Goal: Transaction & Acquisition: Book appointment/travel/reservation

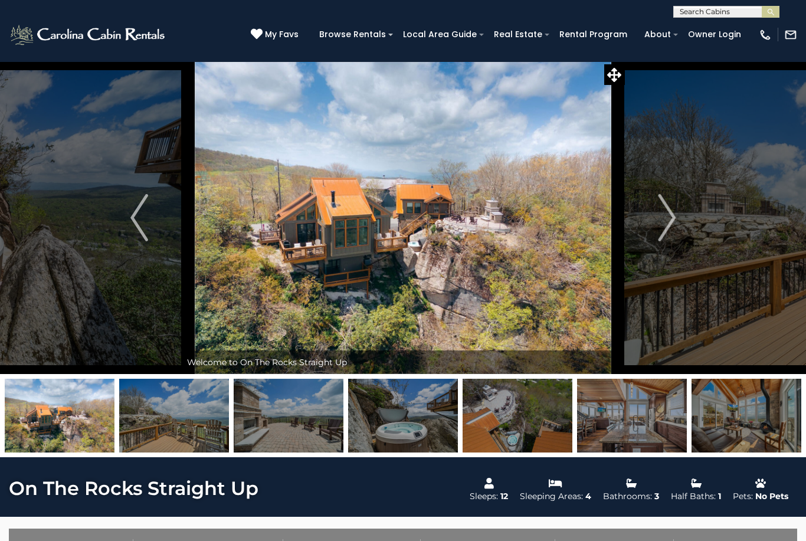
click at [438, 199] on img at bounding box center [402, 217] width 443 height 313
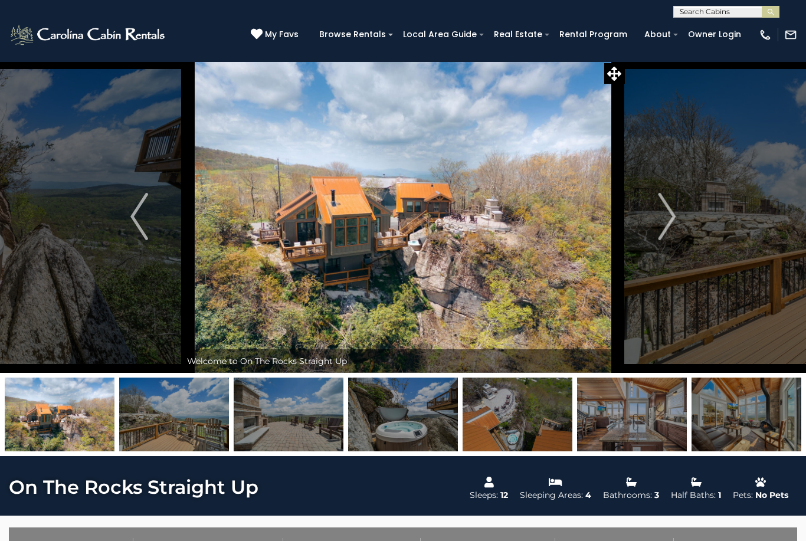
scroll to position [2, 0]
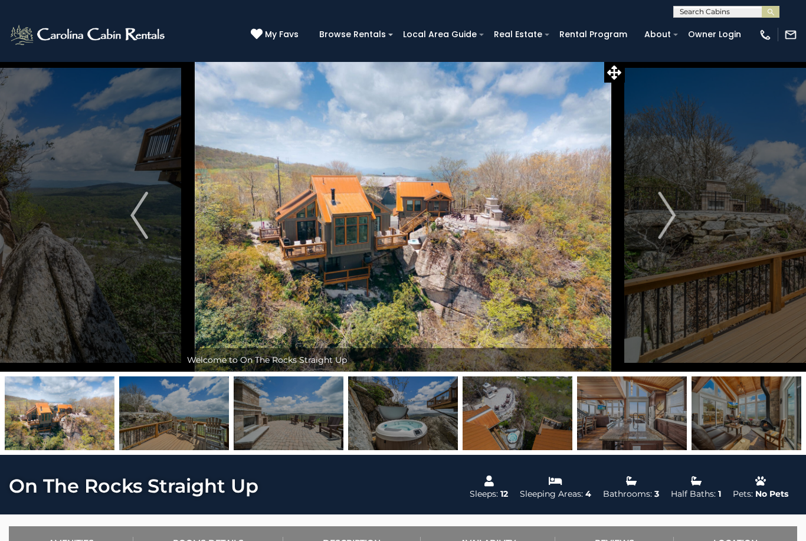
click at [444, 229] on img at bounding box center [402, 215] width 443 height 313
click at [667, 210] on img "Next" at bounding box center [667, 215] width 18 height 47
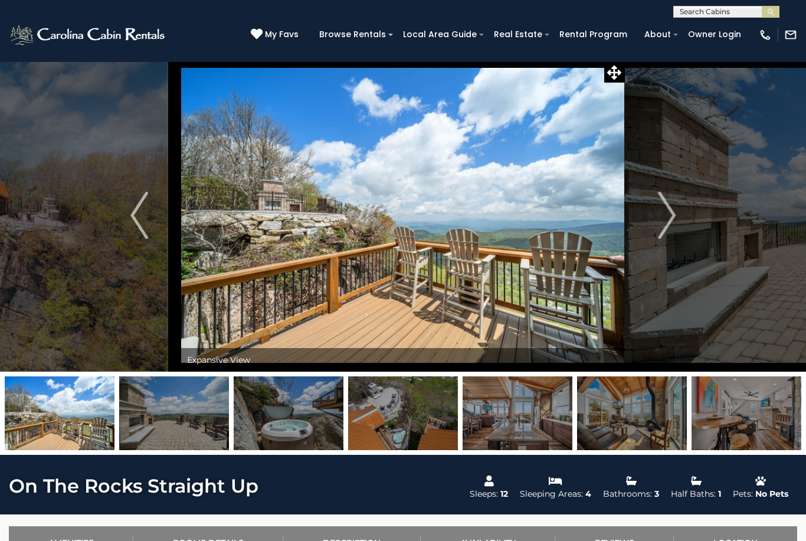
click at [677, 212] on button "Next" at bounding box center [667, 215] width 84 height 313
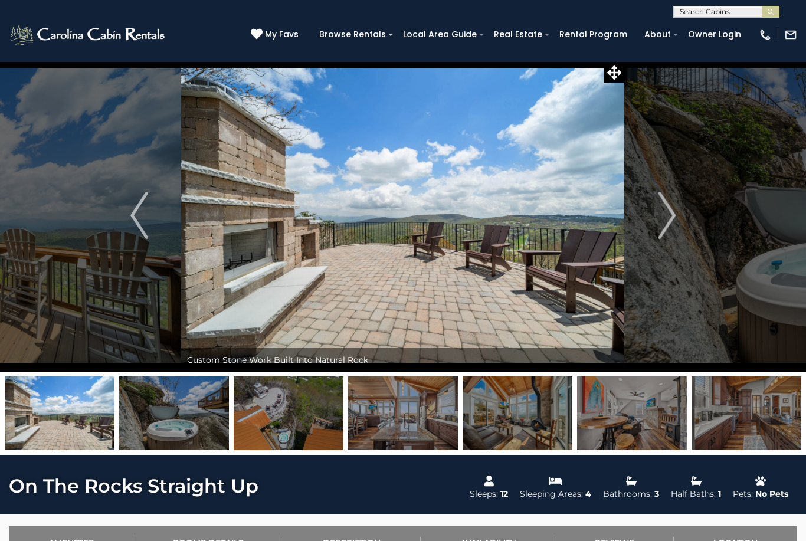
click at [664, 211] on img "Next" at bounding box center [667, 215] width 18 height 47
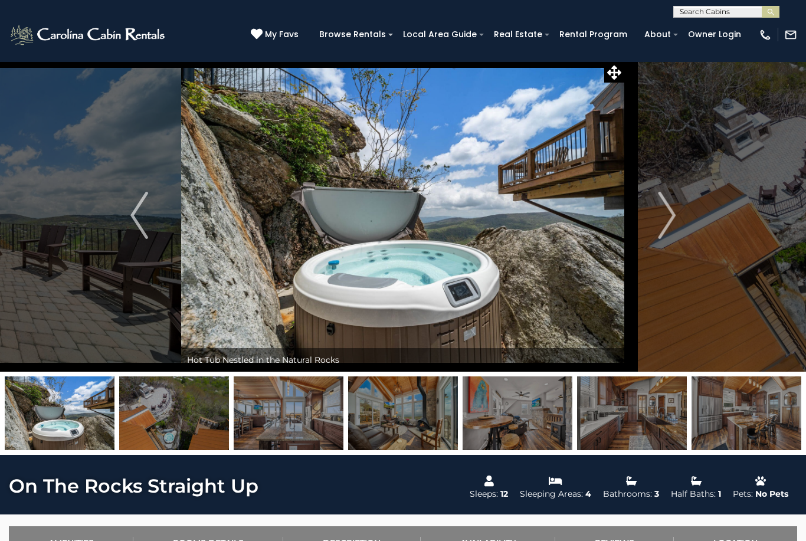
click at [671, 202] on img "Next" at bounding box center [667, 215] width 18 height 47
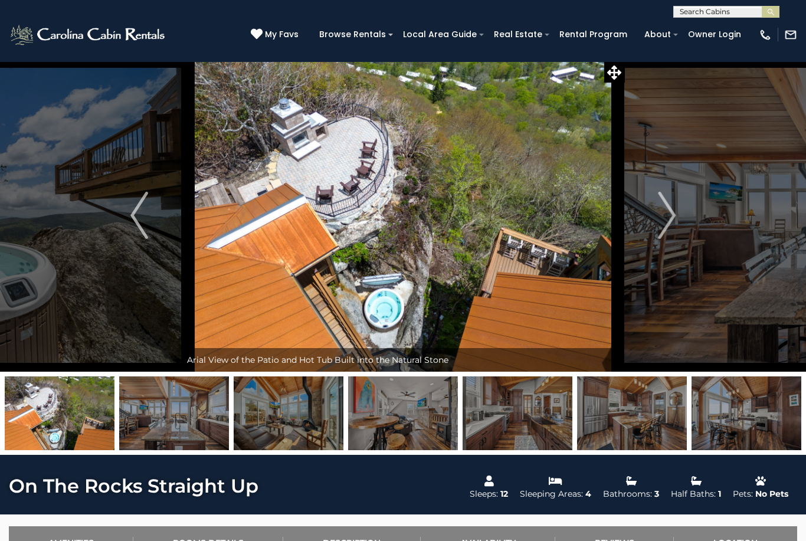
click at [671, 217] on img "Next" at bounding box center [667, 215] width 18 height 47
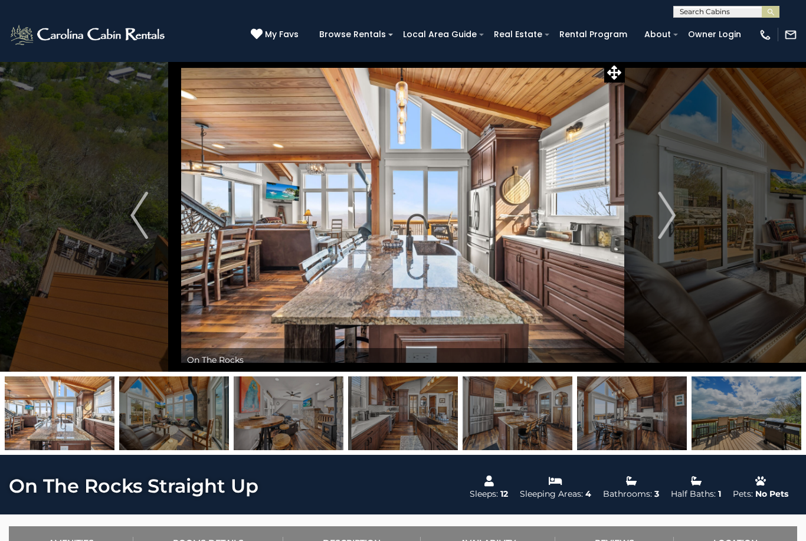
click at [676, 213] on img "Next" at bounding box center [667, 215] width 18 height 47
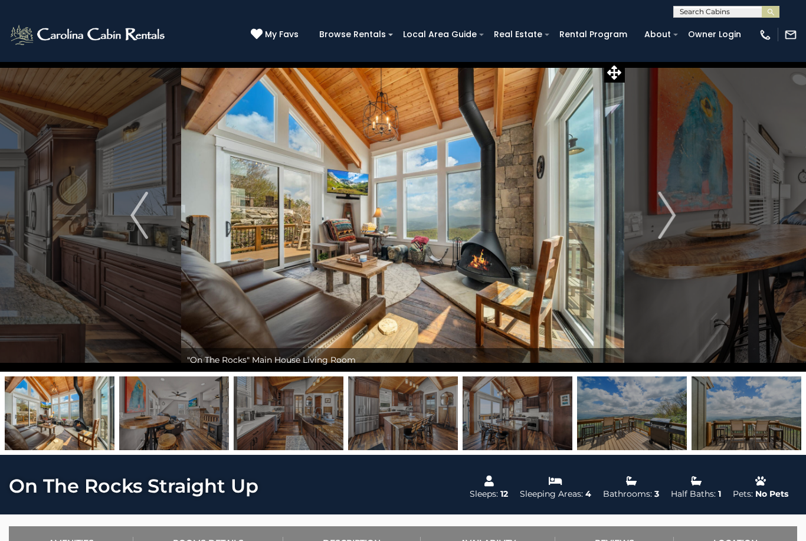
click at [681, 215] on button "Next" at bounding box center [667, 215] width 84 height 313
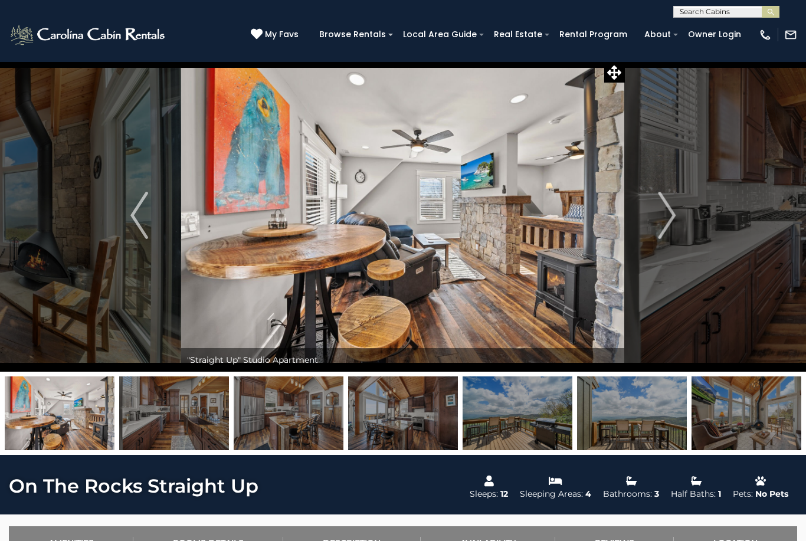
click at [668, 215] on img "Next" at bounding box center [667, 215] width 18 height 47
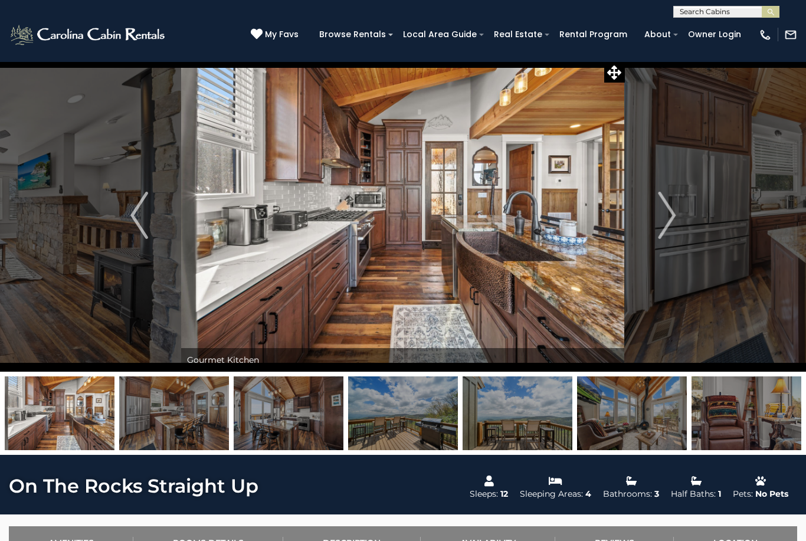
click at [673, 216] on img "Next" at bounding box center [667, 215] width 18 height 47
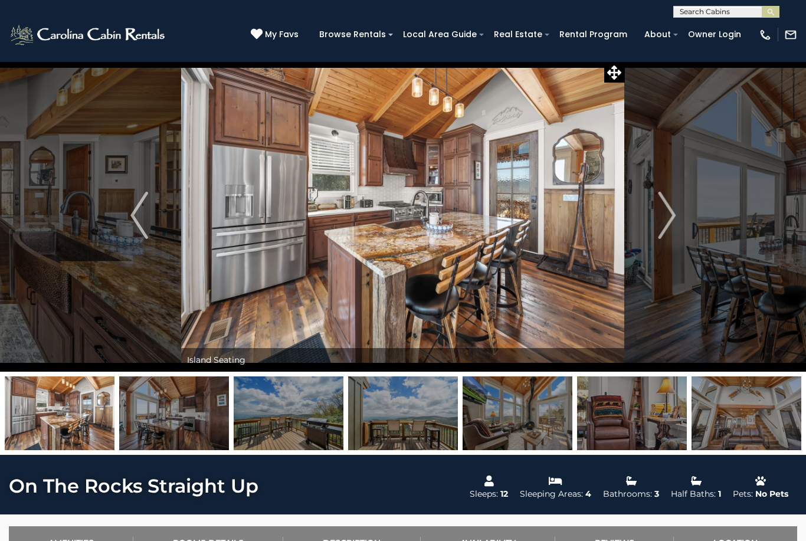
click at [679, 215] on button "Next" at bounding box center [667, 215] width 84 height 313
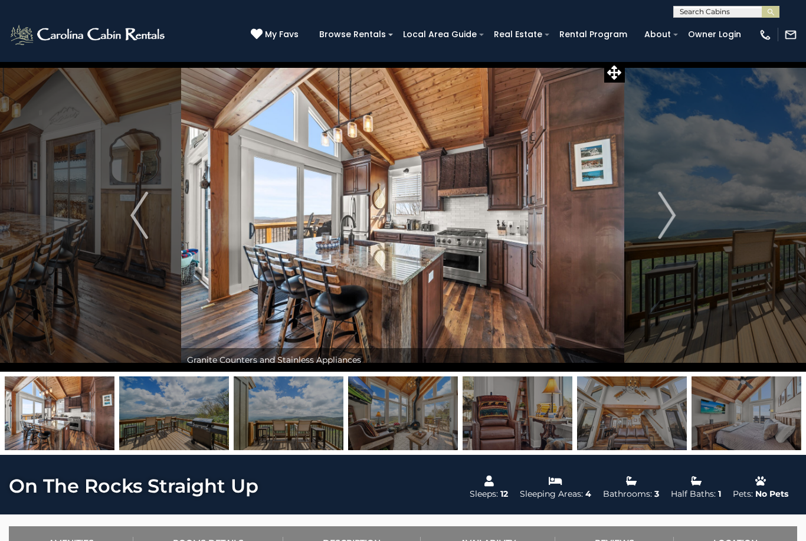
click at [299, 33] on span "My Favs" at bounding box center [282, 34] width 34 height 12
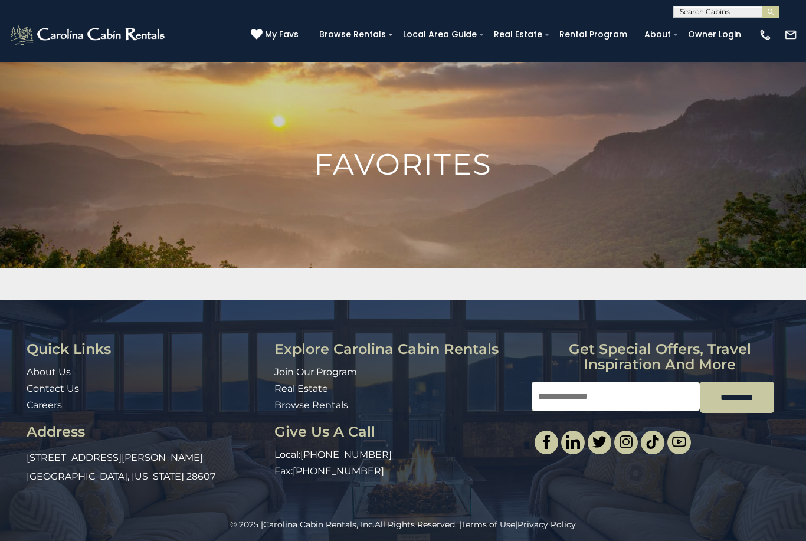
scroll to position [5, 0]
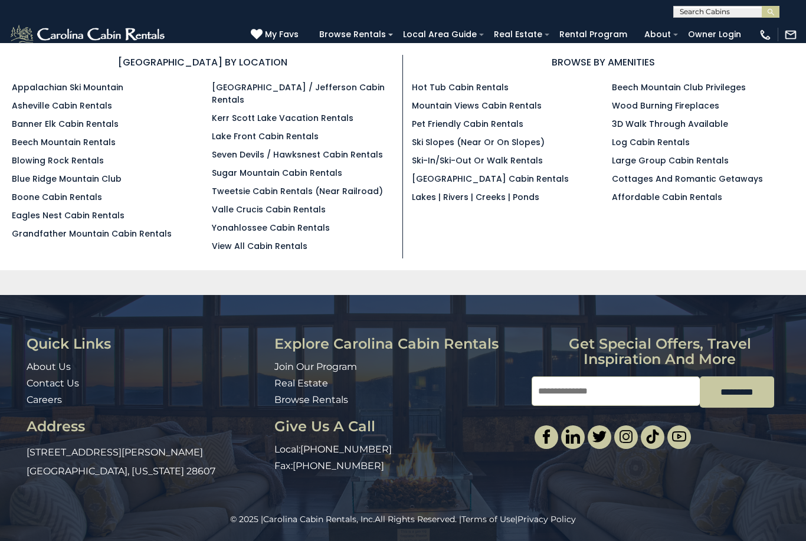
click at [77, 166] on link "Blowing Rock Rentals" at bounding box center [58, 161] width 92 height 12
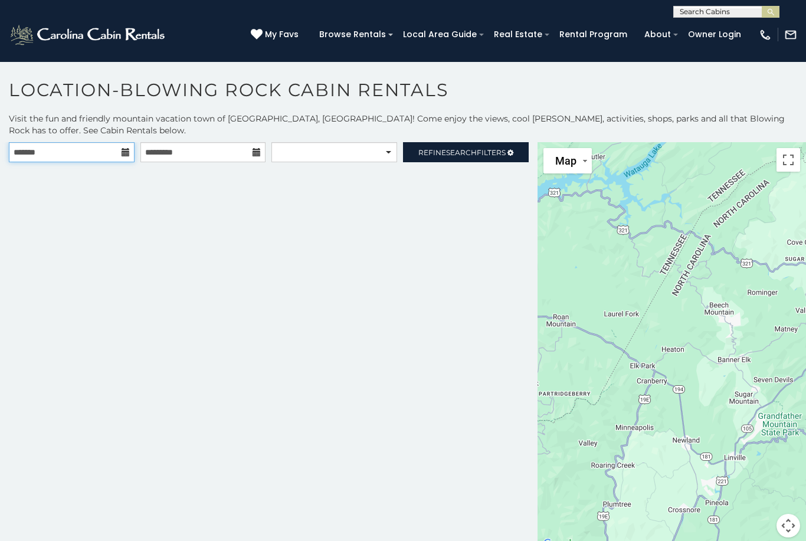
click at [120, 146] on input "text" at bounding box center [72, 152] width 126 height 20
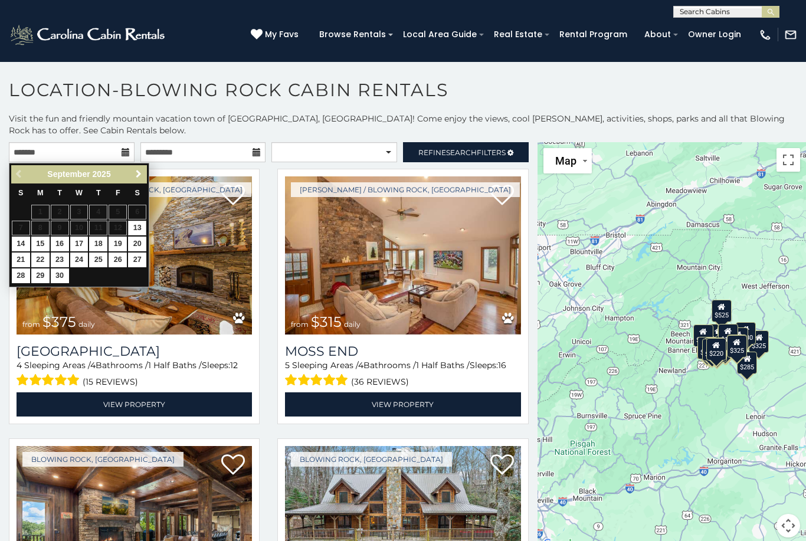
click at [139, 172] on span "Next" at bounding box center [138, 173] width 9 height 9
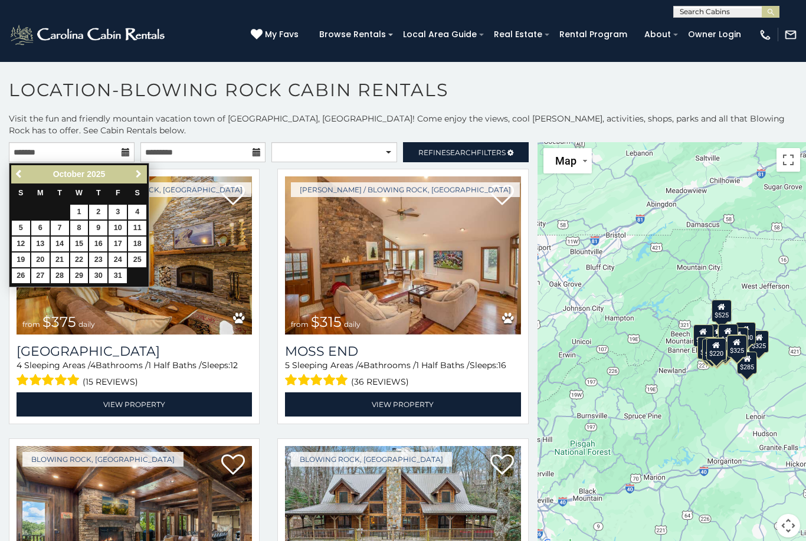
click at [136, 174] on span "Next" at bounding box center [138, 173] width 9 height 9
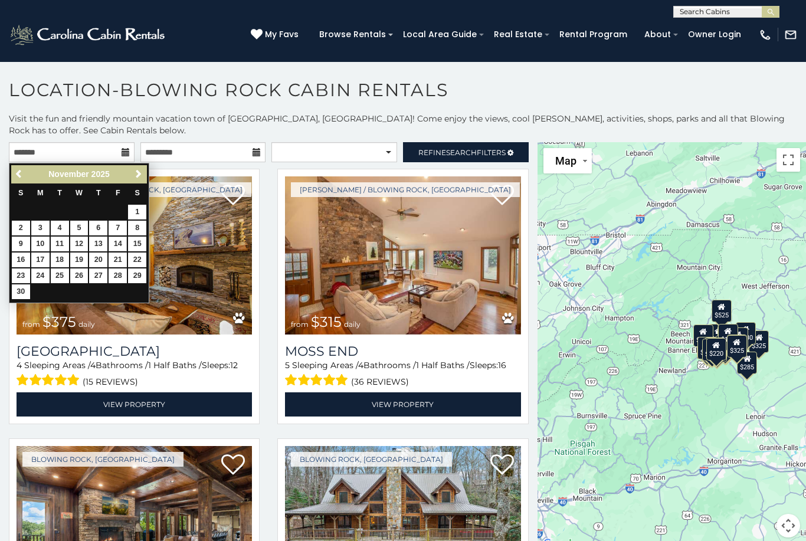
click at [116, 243] on link "14" at bounding box center [118, 244] width 18 height 15
type input "**********"
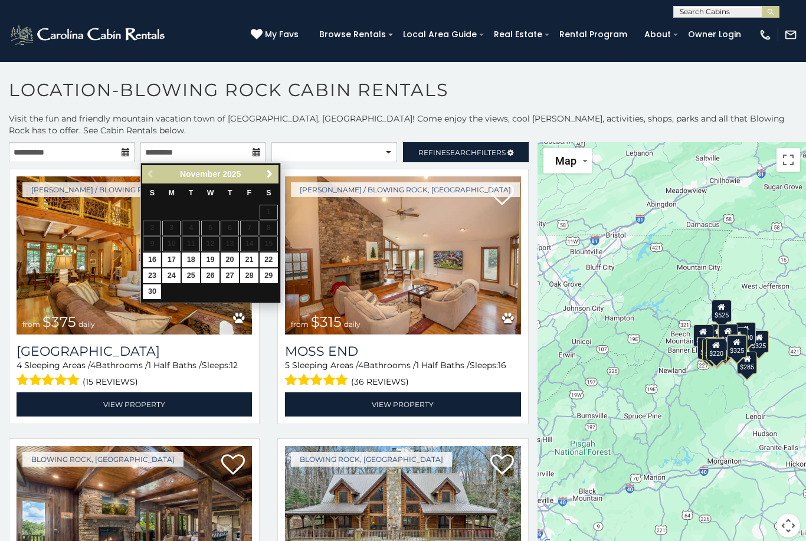
click at [148, 257] on link "16" at bounding box center [152, 260] width 18 height 15
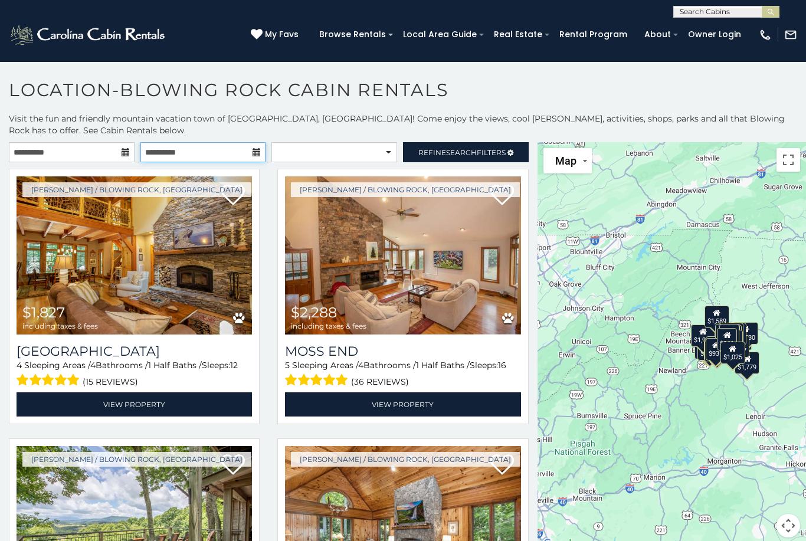
click at [251, 153] on input "**********" at bounding box center [203, 152] width 126 height 20
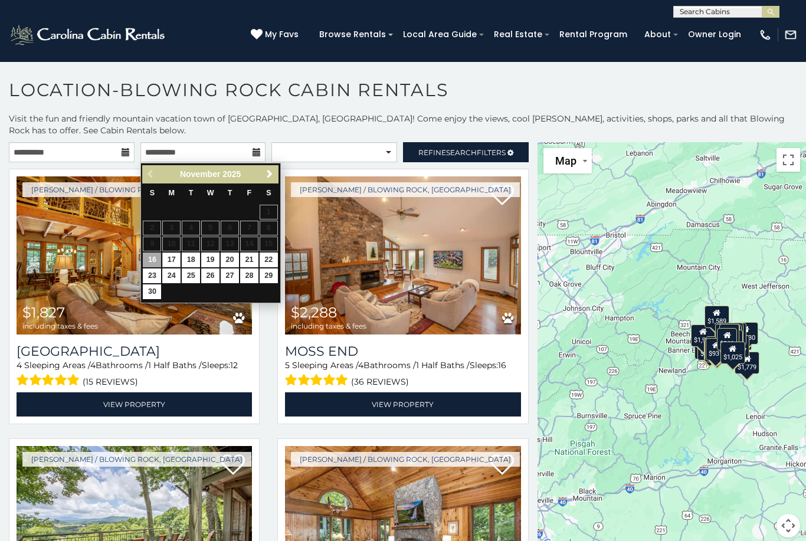
click at [174, 259] on link "17" at bounding box center [171, 260] width 18 height 15
type input "**********"
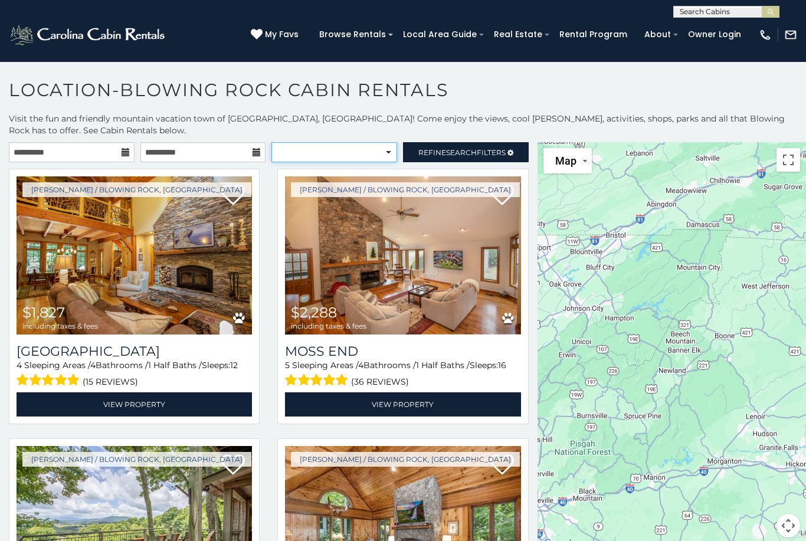
click at [388, 154] on select "**********" at bounding box center [334, 152] width 126 height 20
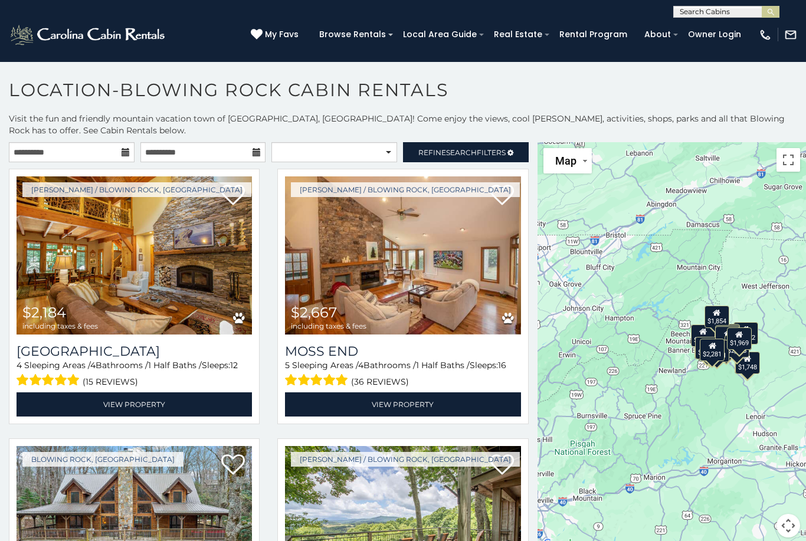
click at [509, 152] on icon at bounding box center [510, 152] width 6 height 7
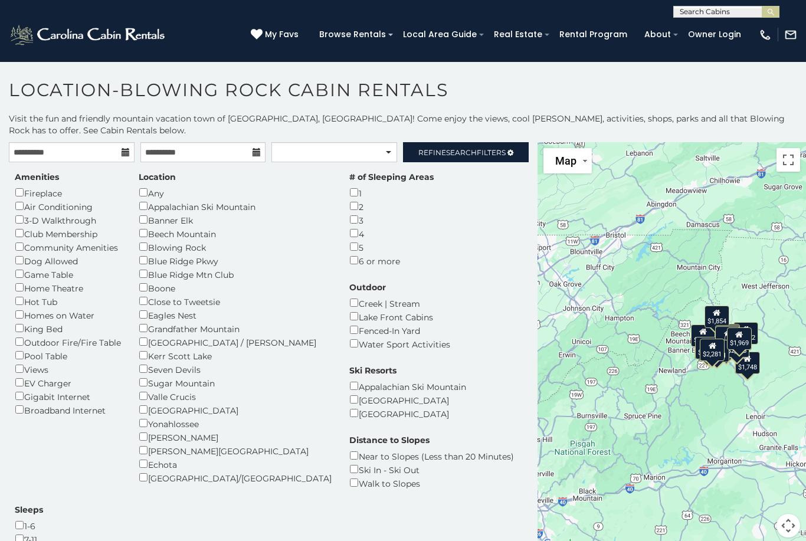
click at [69, 255] on div "Dog Allowed" at bounding box center [68, 261] width 106 height 14
click at [477, 150] on span "Refine Search Filters" at bounding box center [461, 152] width 87 height 9
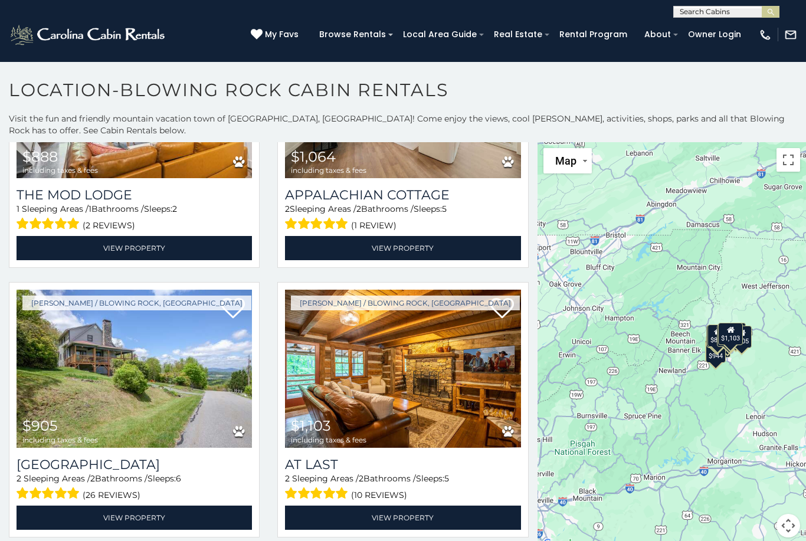
scroll to position [1236, 0]
click at [68, 380] on img at bounding box center [134, 369] width 235 height 158
click at [92, 381] on img at bounding box center [134, 369] width 235 height 158
click at [122, 520] on link "View Property" at bounding box center [134, 518] width 235 height 24
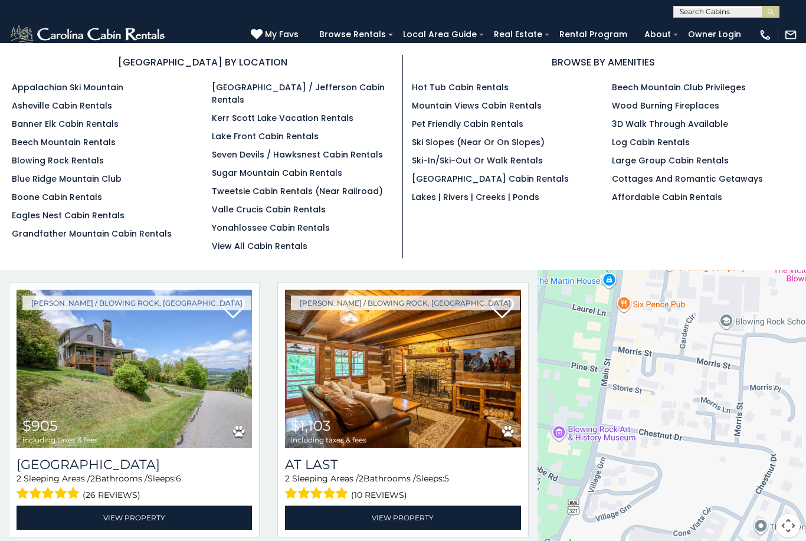
click at [392, 38] on link "Browse Rentals" at bounding box center [352, 34] width 78 height 18
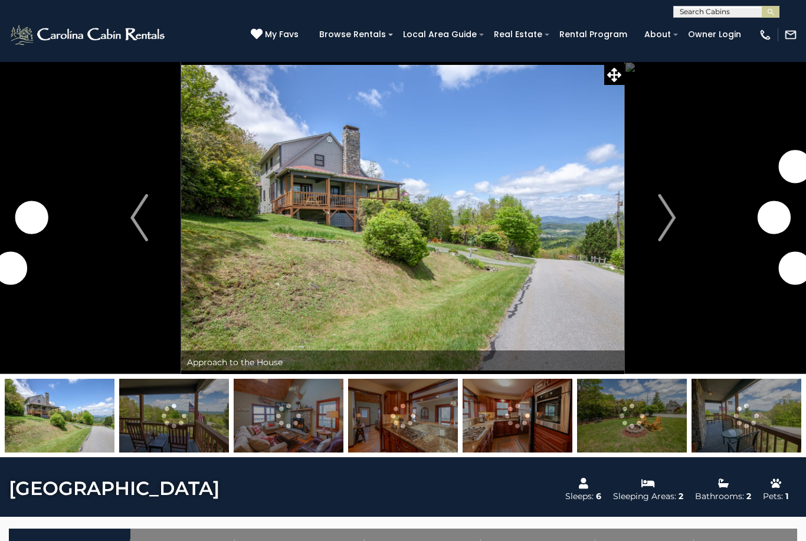
click at [666, 208] on img "Next" at bounding box center [667, 217] width 18 height 47
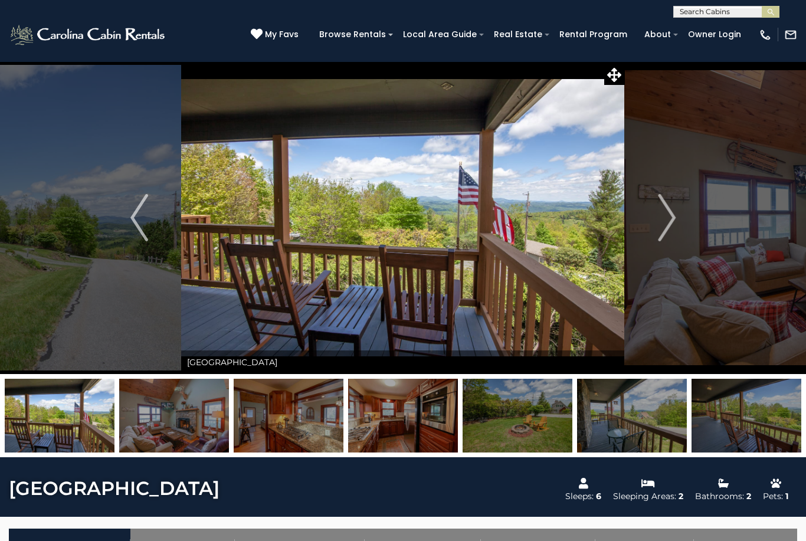
click at [674, 213] on img "Next" at bounding box center [667, 217] width 18 height 47
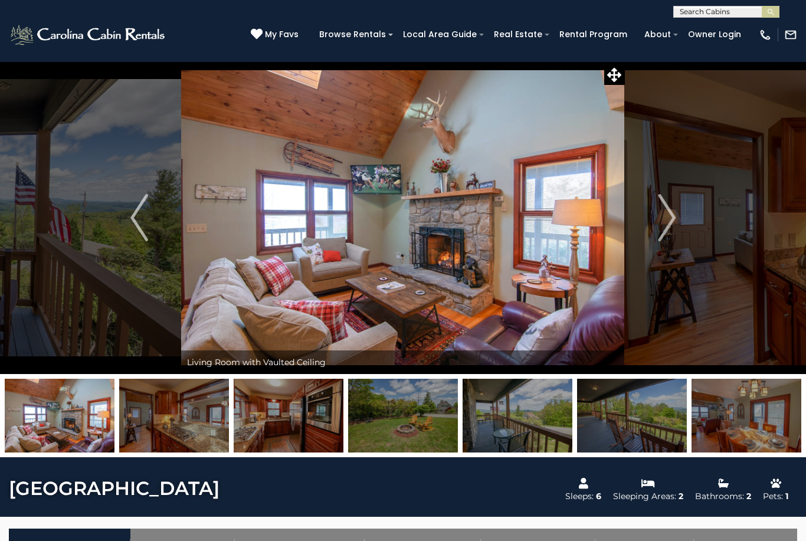
click at [678, 214] on button "Next" at bounding box center [667, 217] width 84 height 313
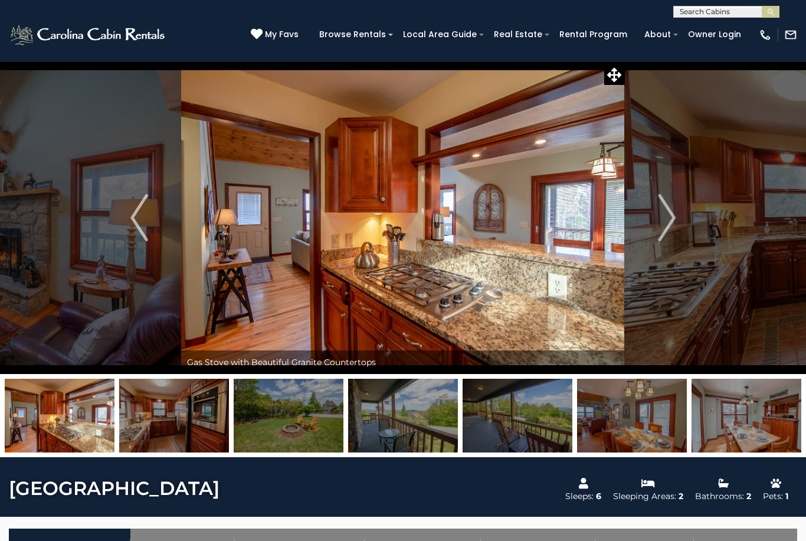
click at [680, 216] on button "Next" at bounding box center [667, 217] width 84 height 313
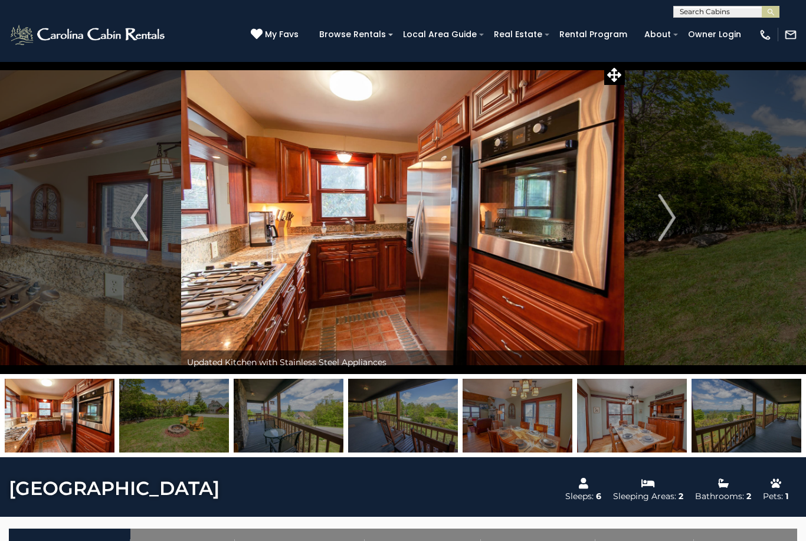
click at [680, 214] on button "Next" at bounding box center [667, 217] width 84 height 313
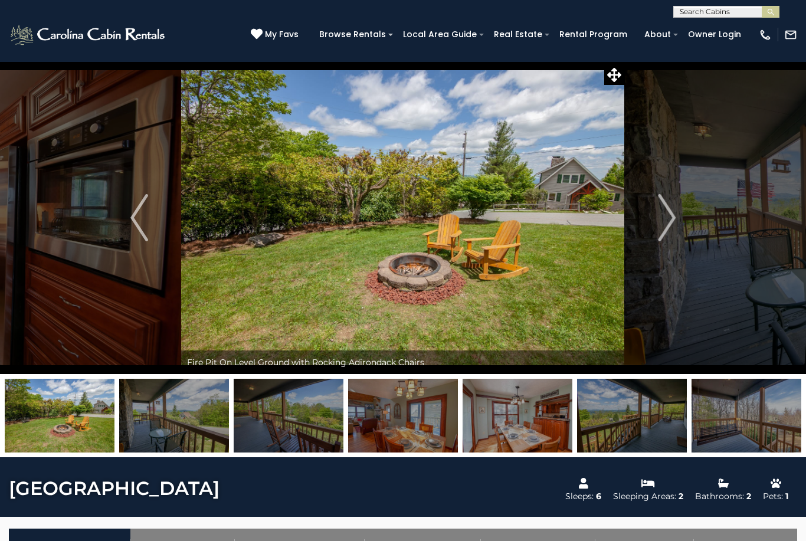
click at [674, 214] on img "Next" at bounding box center [667, 217] width 18 height 47
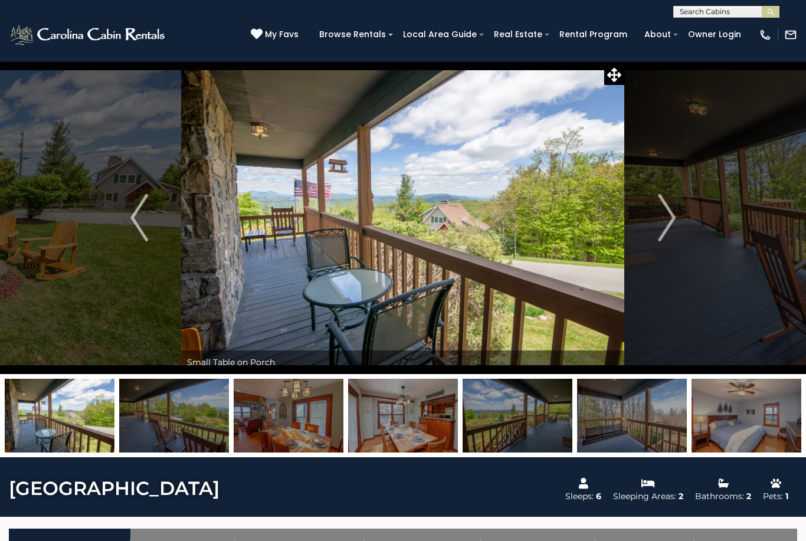
click at [670, 214] on img "Next" at bounding box center [667, 217] width 18 height 47
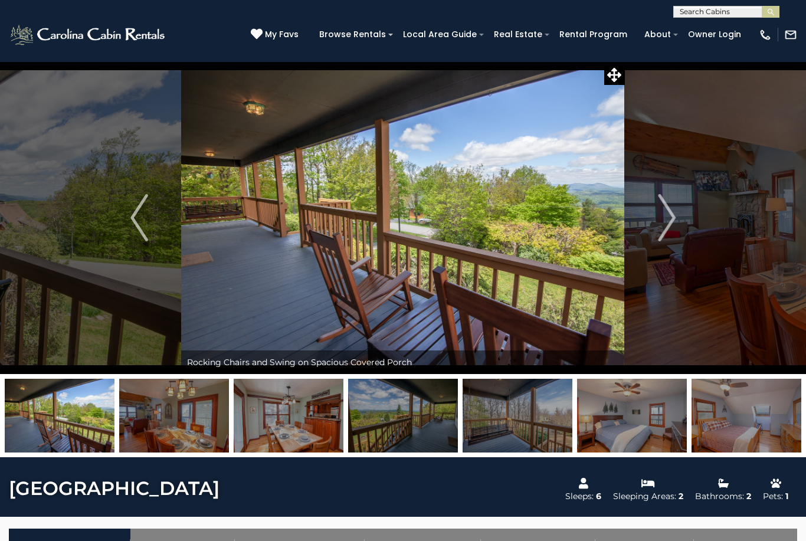
click at [670, 215] on img "Next" at bounding box center [667, 217] width 18 height 47
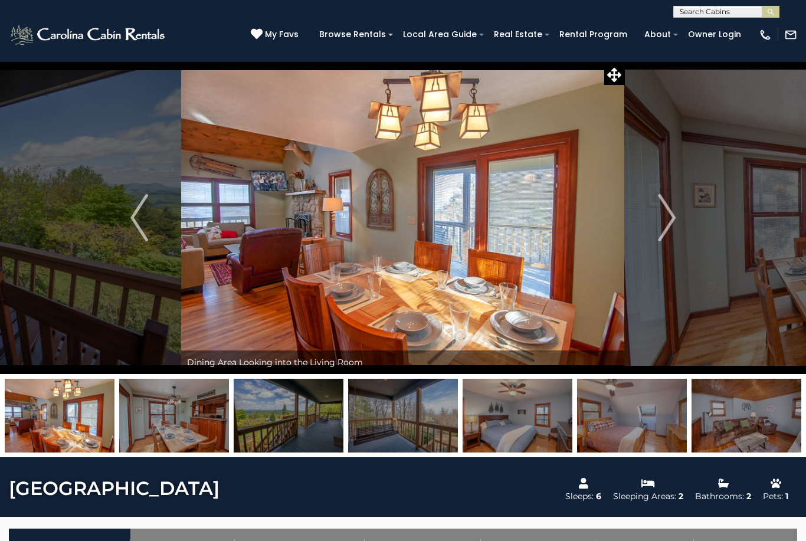
click at [671, 216] on img "Next" at bounding box center [667, 217] width 18 height 47
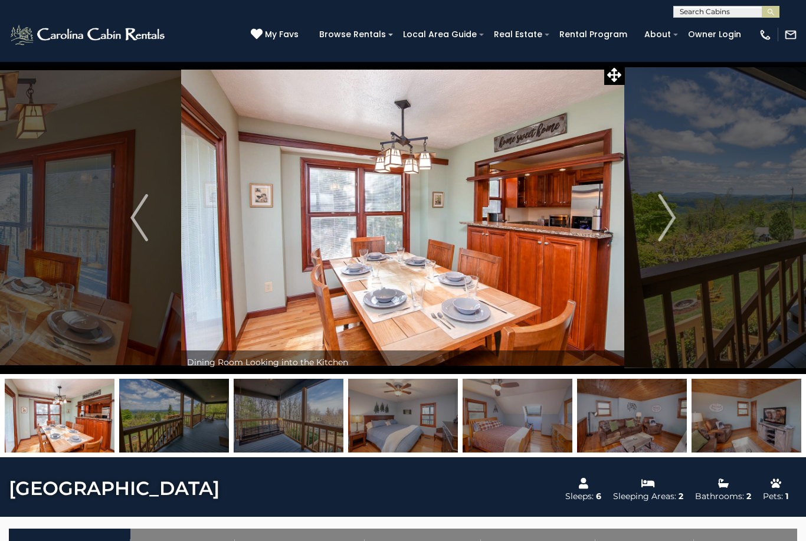
click at [668, 215] on img "Next" at bounding box center [667, 217] width 18 height 47
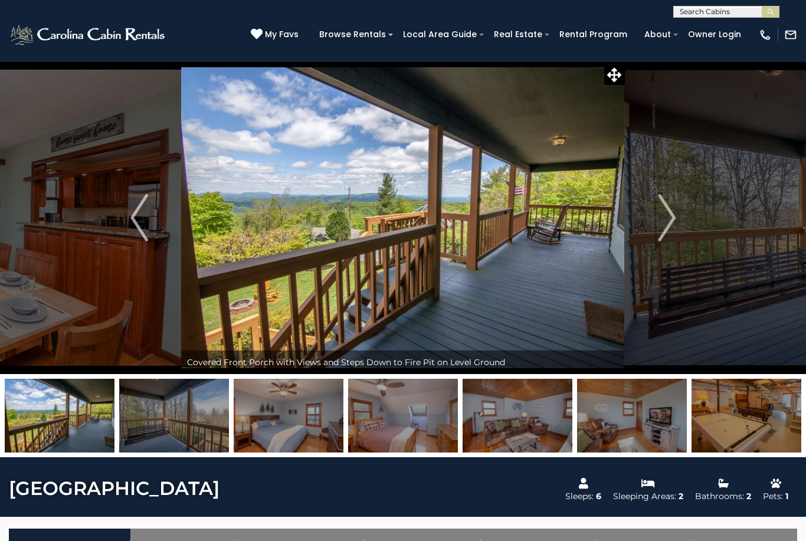
click at [669, 217] on img "Next" at bounding box center [667, 217] width 18 height 47
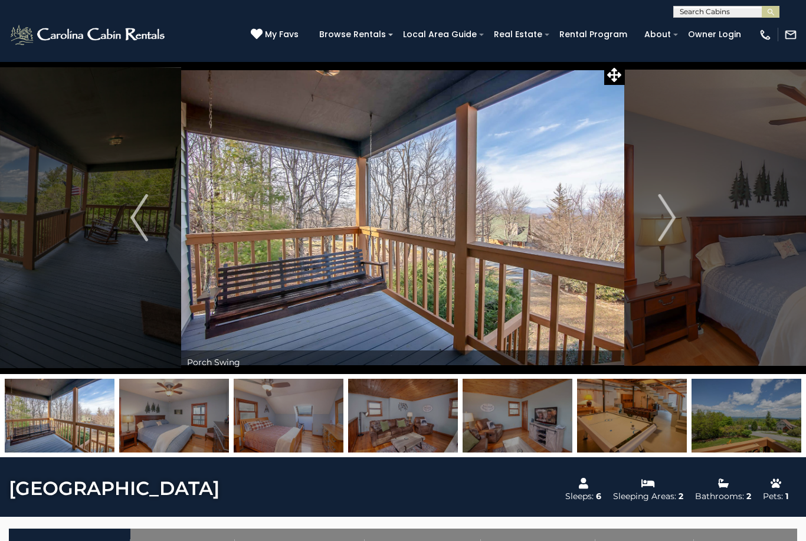
click at [668, 217] on img "Next" at bounding box center [667, 217] width 18 height 47
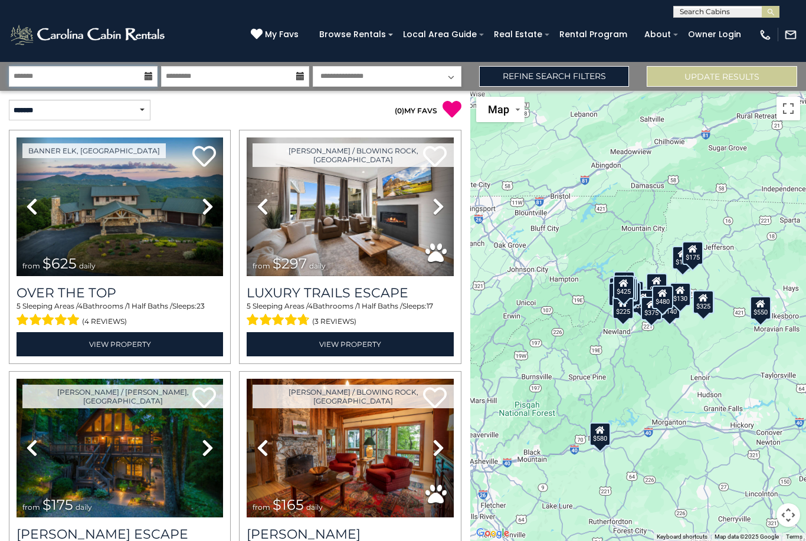
click at [53, 80] on input "text" at bounding box center [83, 76] width 149 height 21
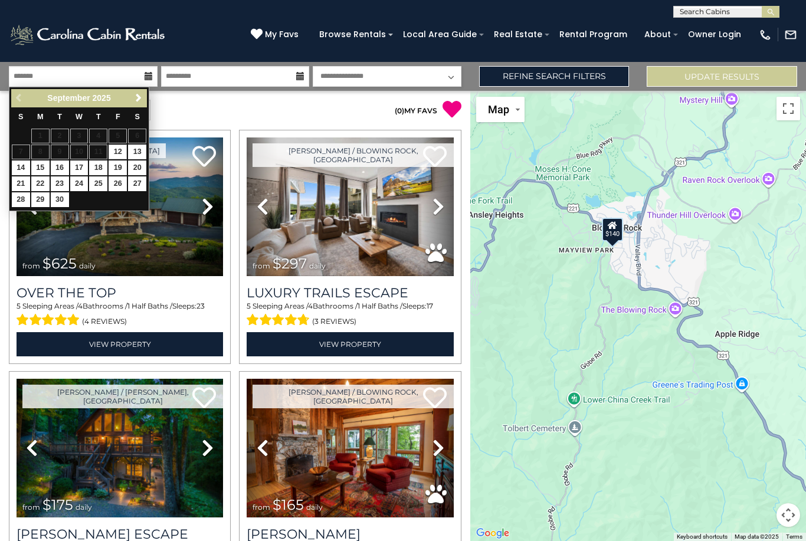
click at [615, 230] on icon at bounding box center [612, 225] width 9 height 8
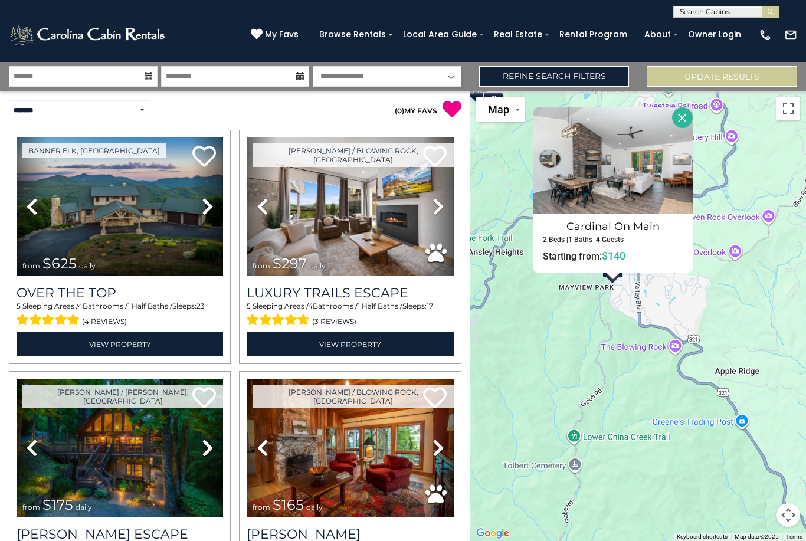
click at [609, 356] on div "$625 $297 $175 $165 $300 $580 $290 $424 $395 $270 $185 $265 $230 $550 $349 $230…" at bounding box center [638, 316] width 336 height 450
click at [691, 128] on button "Close" at bounding box center [682, 117] width 21 height 21
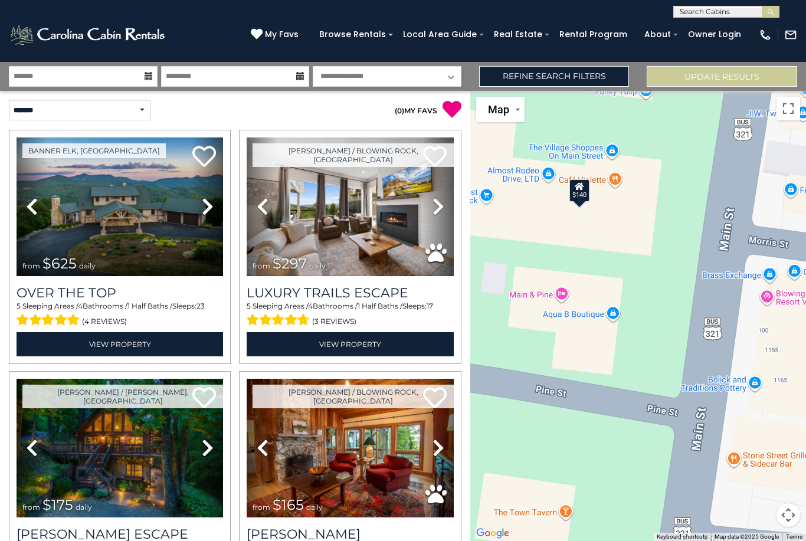
click at [581, 190] on icon at bounding box center [579, 186] width 9 height 8
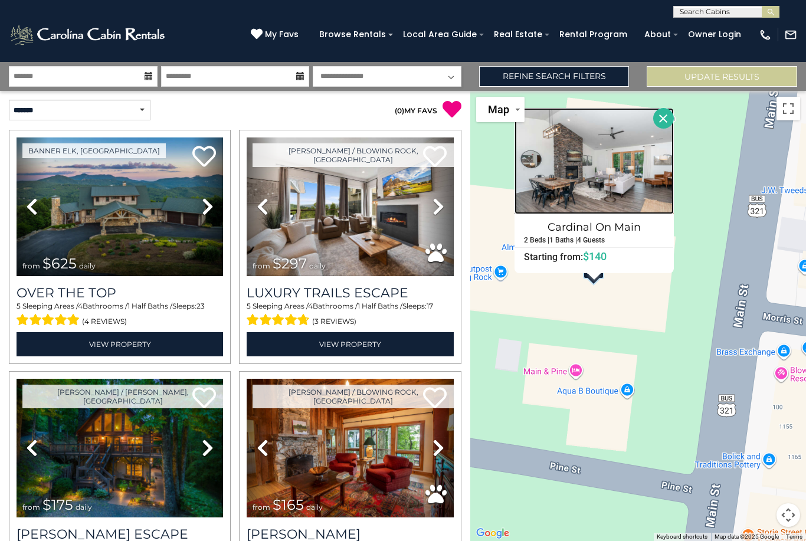
click at [633, 176] on img at bounding box center [593, 161] width 159 height 106
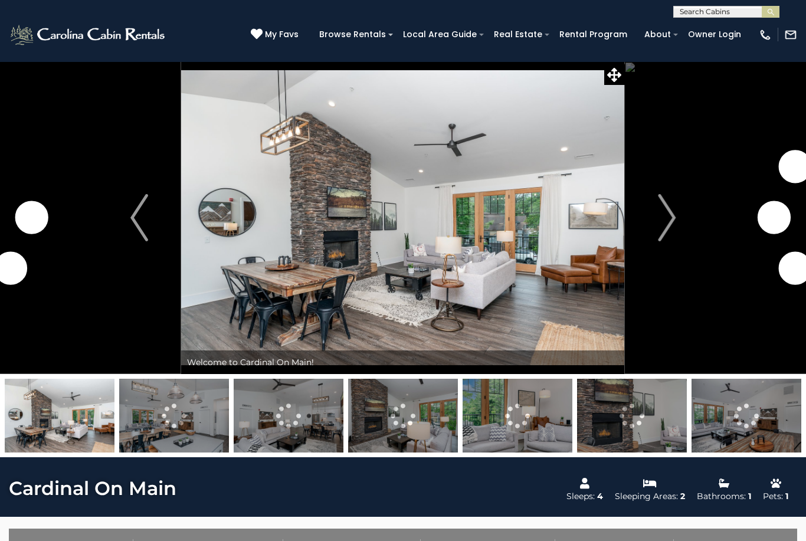
click at [660, 220] on img "Next" at bounding box center [667, 217] width 18 height 47
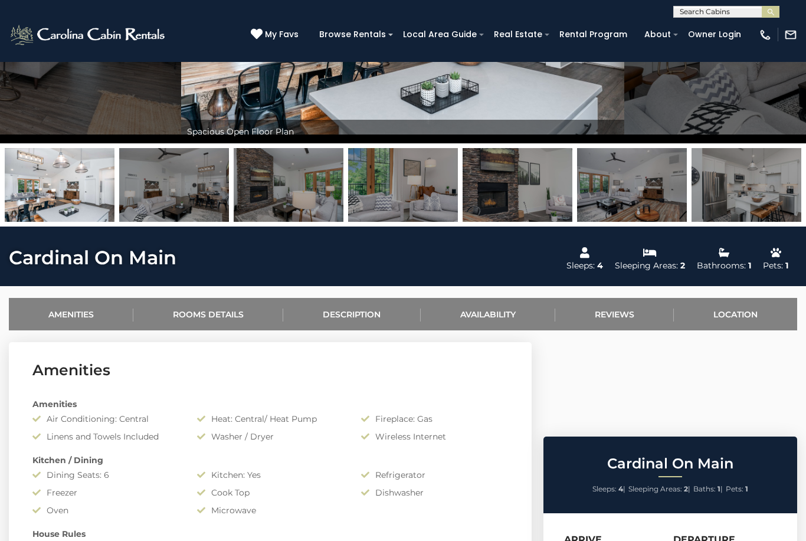
click at [520, 310] on link "Availability" at bounding box center [488, 314] width 135 height 32
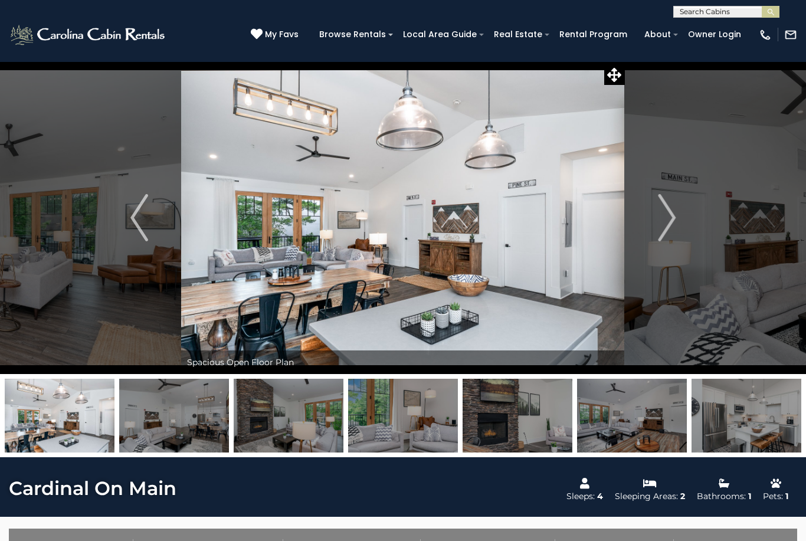
click at [708, 12] on input "text" at bounding box center [725, 14] width 103 height 12
type input "********"
click at [771, 12] on button "submit" at bounding box center [771, 12] width 18 height 12
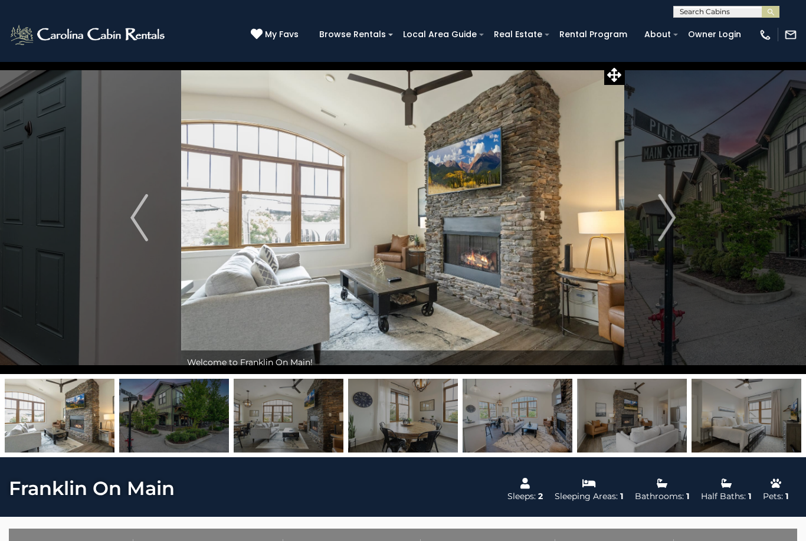
click at [666, 218] on img "Next" at bounding box center [667, 217] width 18 height 47
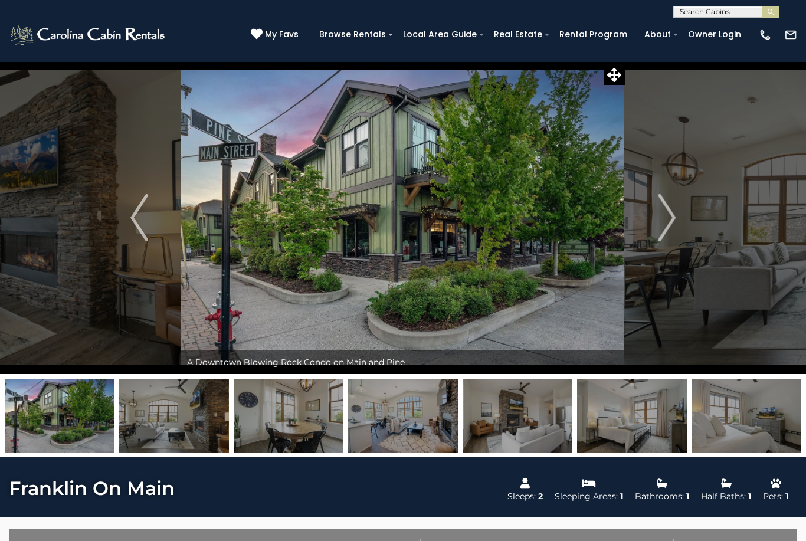
click at [671, 214] on img "Next" at bounding box center [667, 217] width 18 height 47
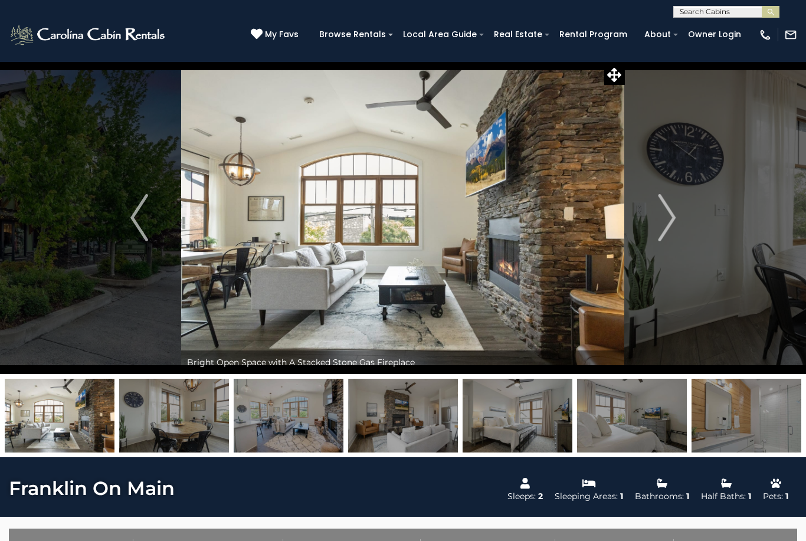
click at [680, 218] on button "Next" at bounding box center [667, 217] width 84 height 313
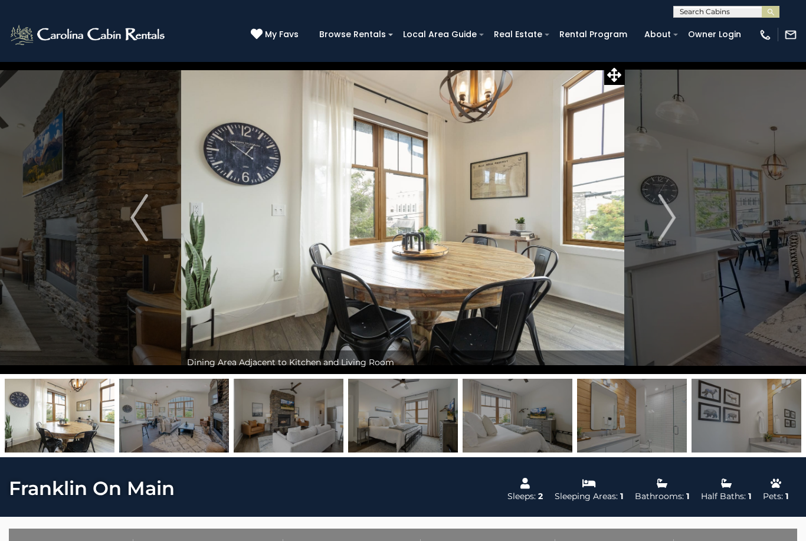
click at [135, 232] on img "Previous" at bounding box center [139, 217] width 18 height 47
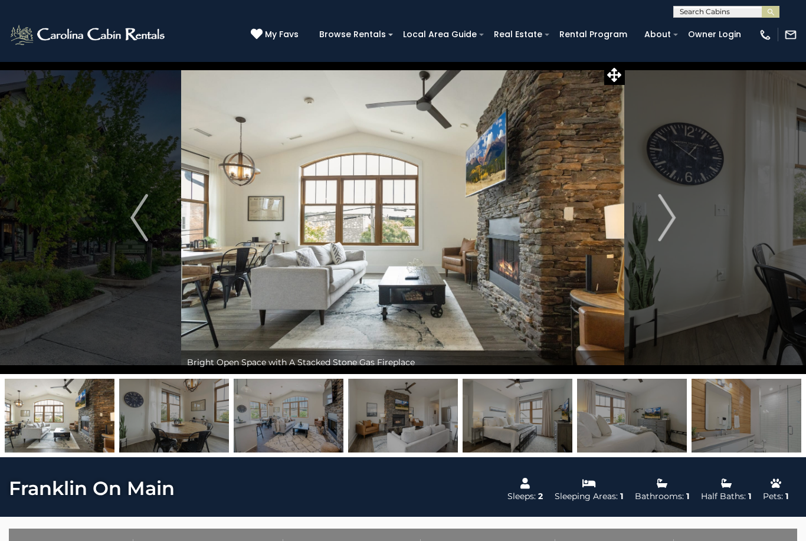
click at [670, 215] on img "Next" at bounding box center [667, 217] width 18 height 47
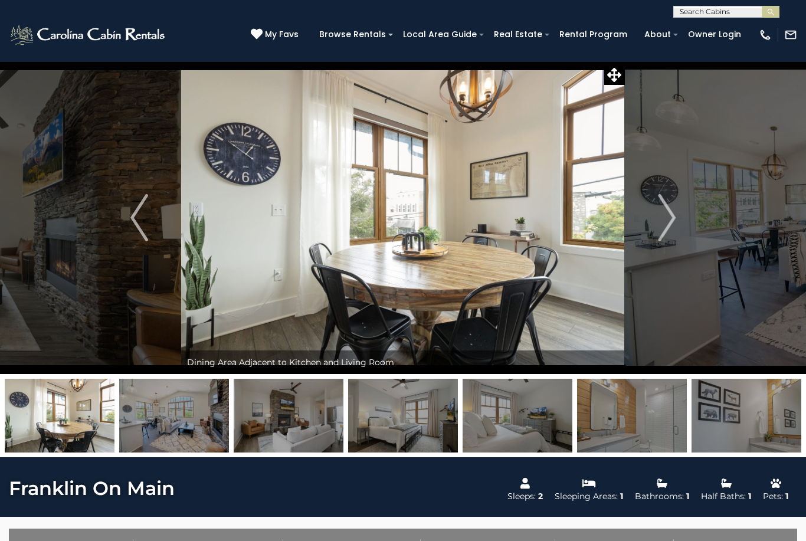
click at [666, 217] on img "Next" at bounding box center [667, 217] width 18 height 47
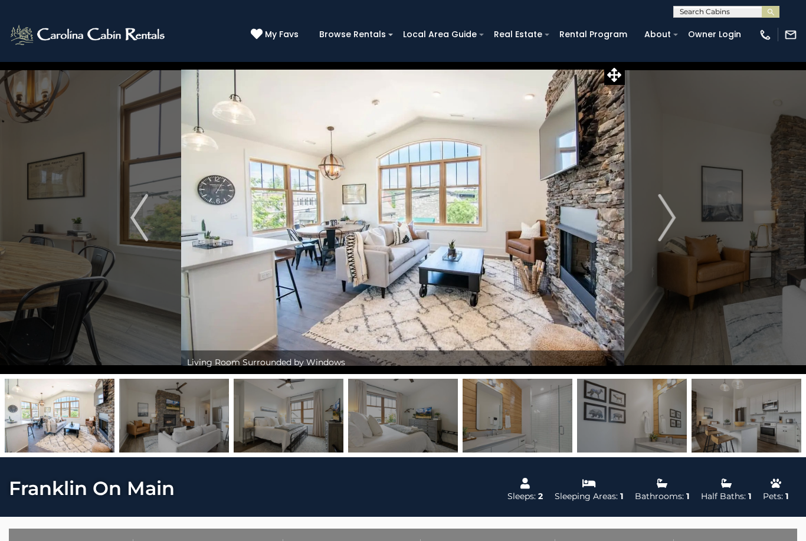
click at [671, 218] on img "Next" at bounding box center [667, 217] width 18 height 47
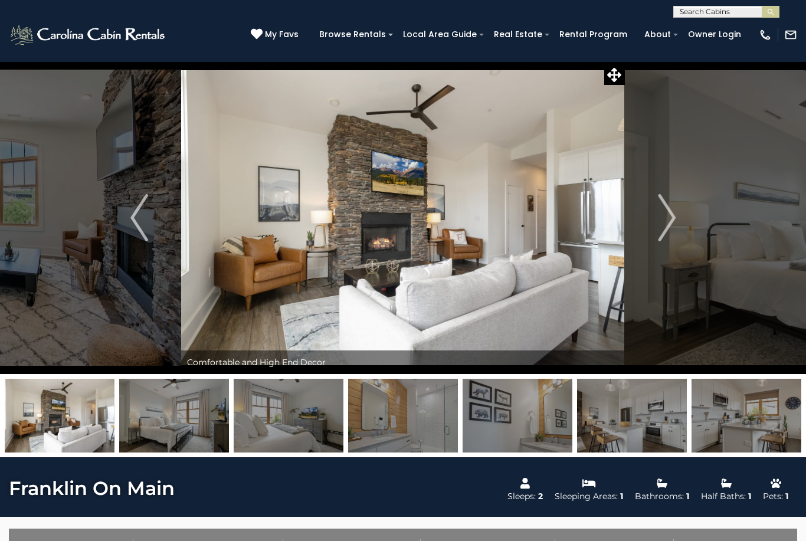
click at [669, 219] on img "Next" at bounding box center [667, 217] width 18 height 47
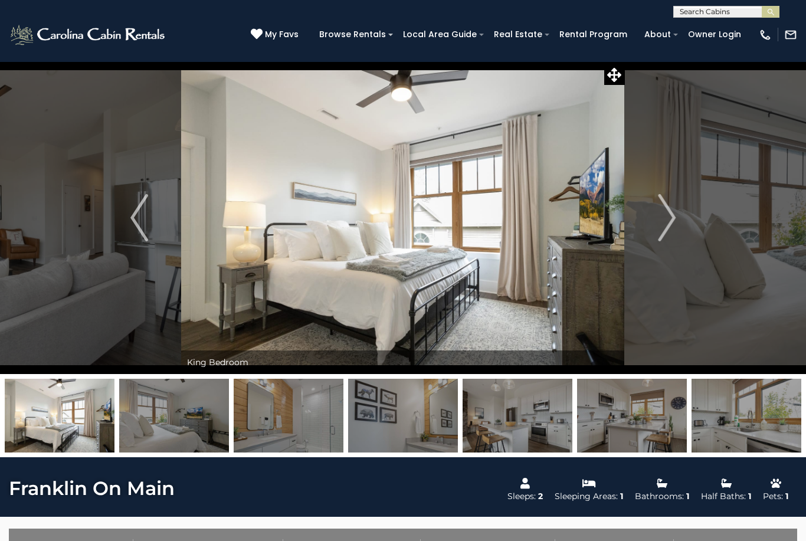
click at [670, 219] on img "Next" at bounding box center [667, 217] width 18 height 47
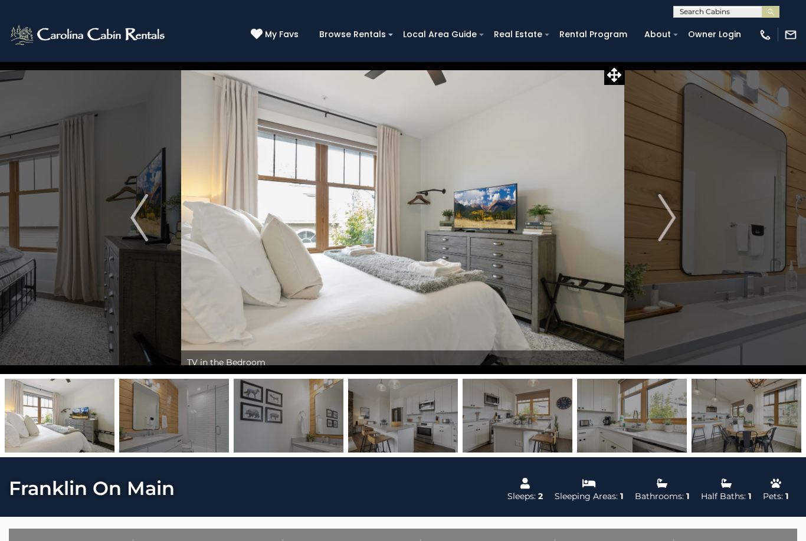
click at [660, 220] on img "Next" at bounding box center [667, 217] width 18 height 47
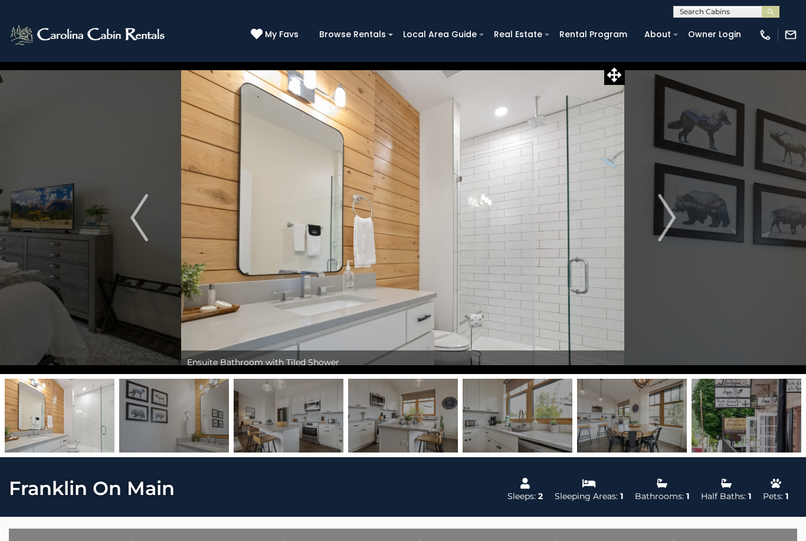
click at [668, 217] on img "Next" at bounding box center [667, 217] width 18 height 47
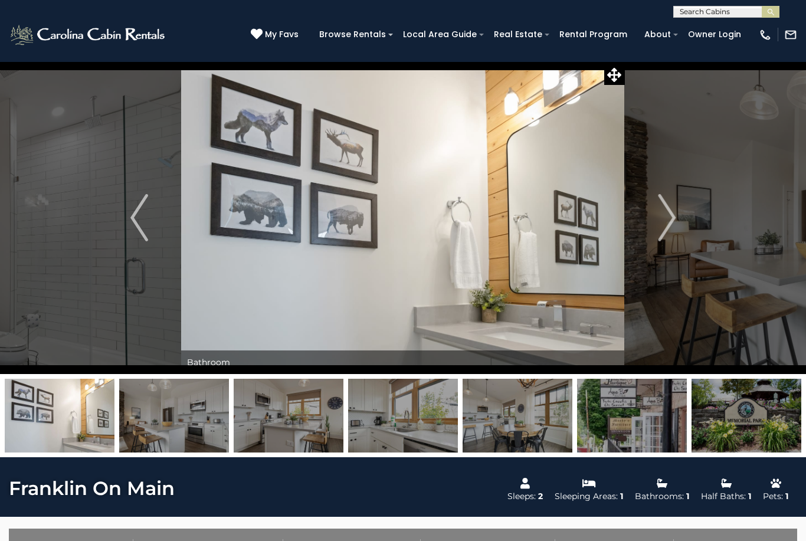
click at [666, 220] on img "Next" at bounding box center [667, 217] width 18 height 47
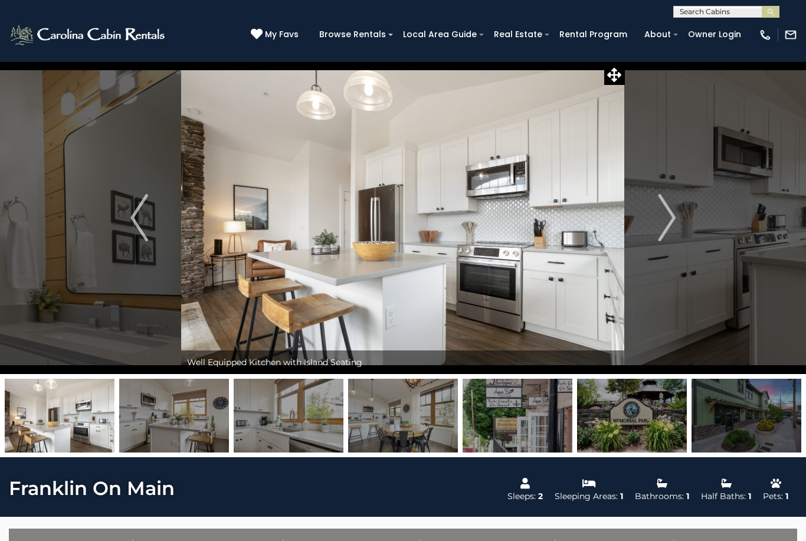
click at [665, 219] on img "Next" at bounding box center [667, 217] width 18 height 47
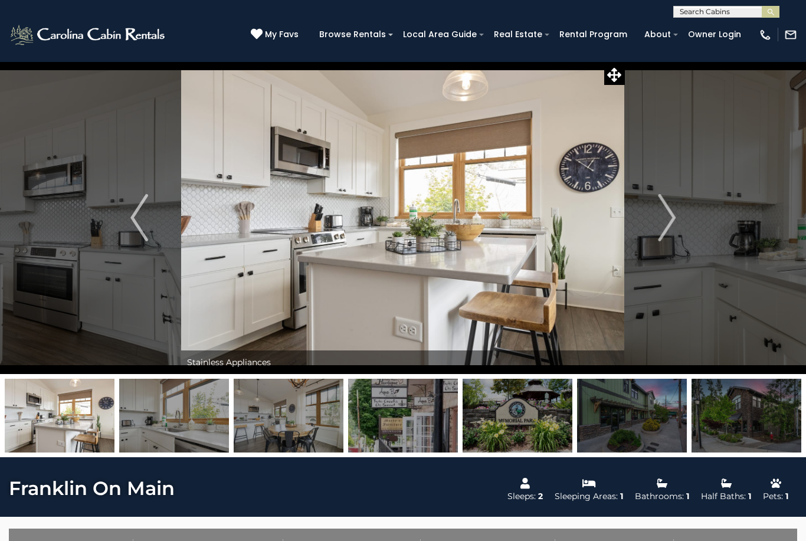
click at [145, 224] on img "Previous" at bounding box center [139, 217] width 18 height 47
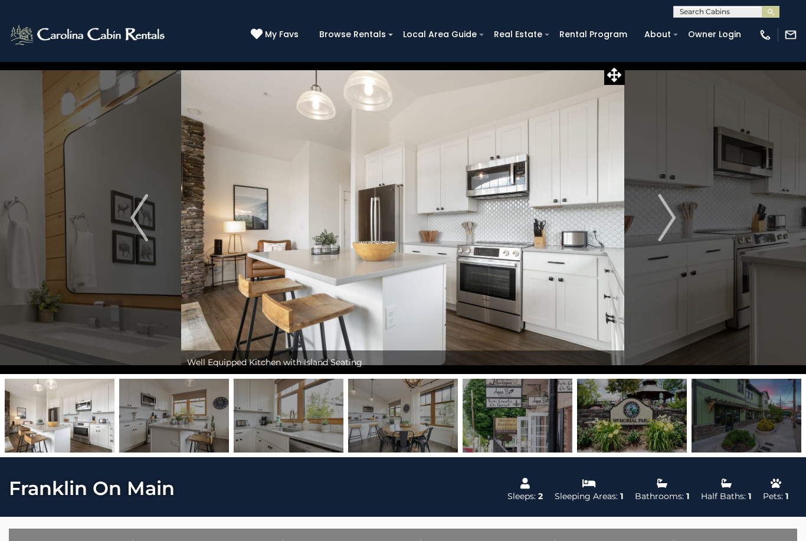
click at [671, 219] on img "Next" at bounding box center [667, 217] width 18 height 47
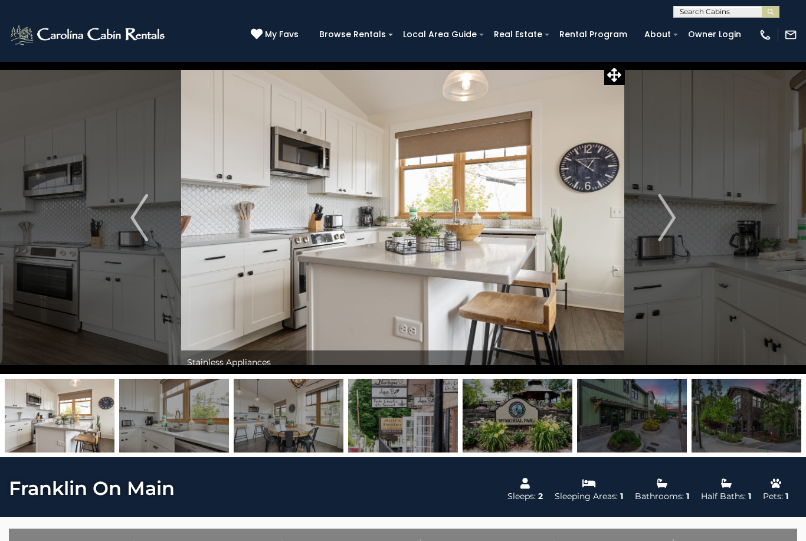
click at [670, 218] on img "Next" at bounding box center [667, 217] width 18 height 47
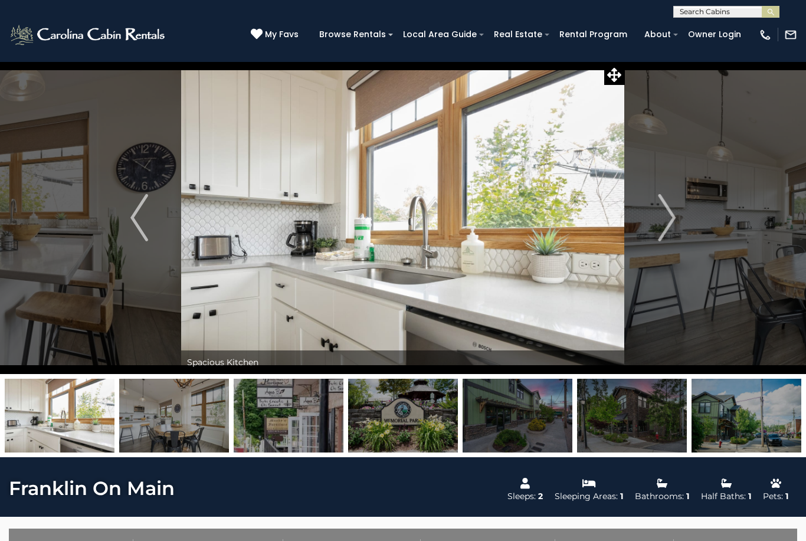
click at [660, 222] on img "Next" at bounding box center [667, 217] width 18 height 47
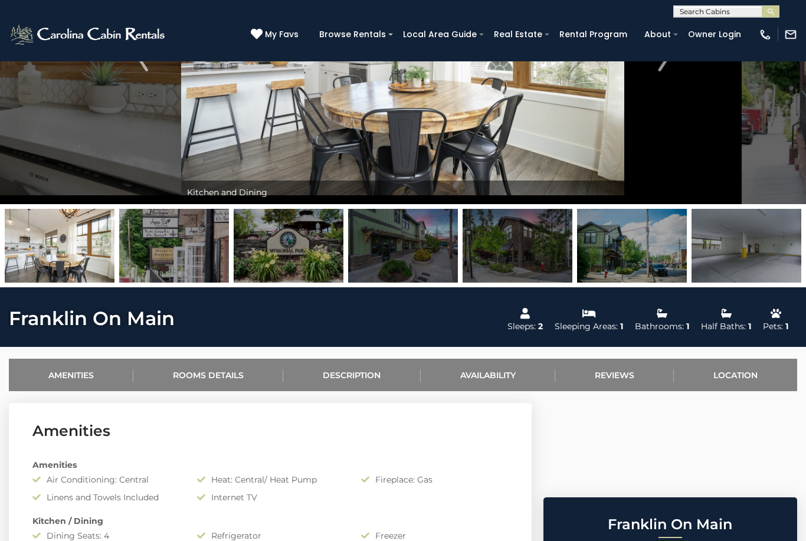
click at [515, 379] on link "Availability" at bounding box center [488, 375] width 135 height 32
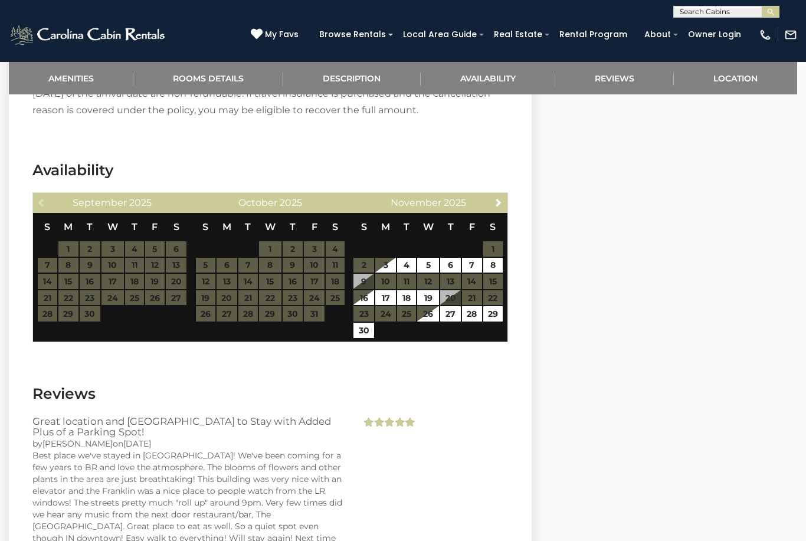
scroll to position [1441, 0]
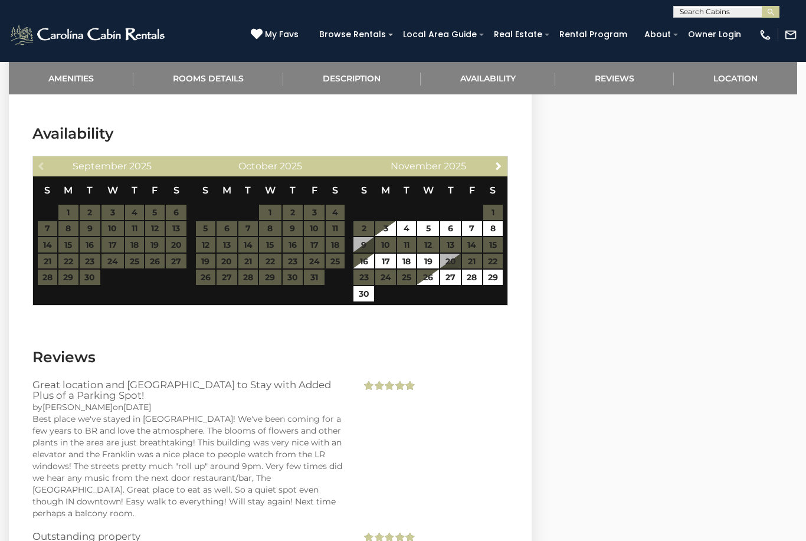
click at [717, 16] on input "text" at bounding box center [725, 14] width 103 height 12
type input "*********"
click at [771, 12] on button "submit" at bounding box center [771, 12] width 18 height 12
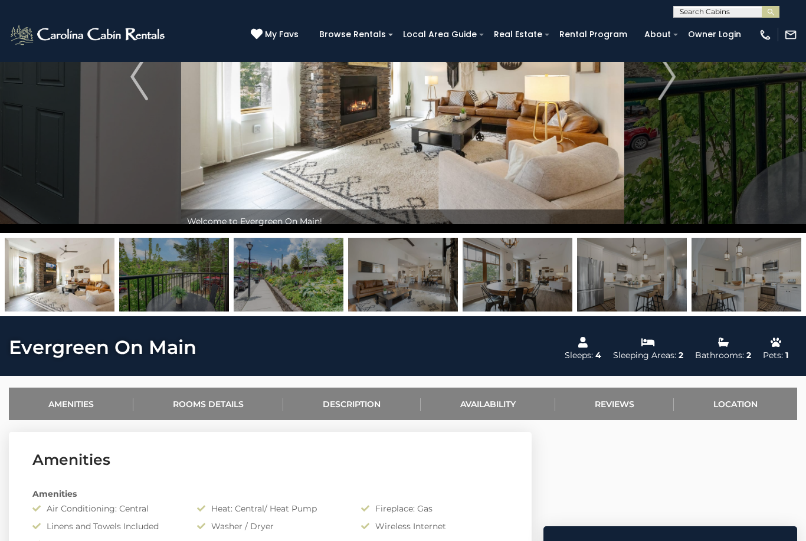
click at [501, 408] on link "Availability" at bounding box center [488, 404] width 135 height 32
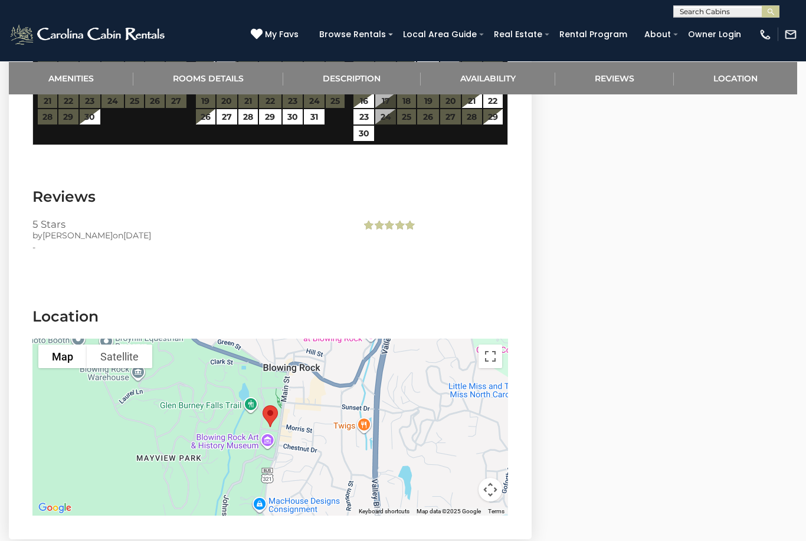
scroll to position [1678, 0]
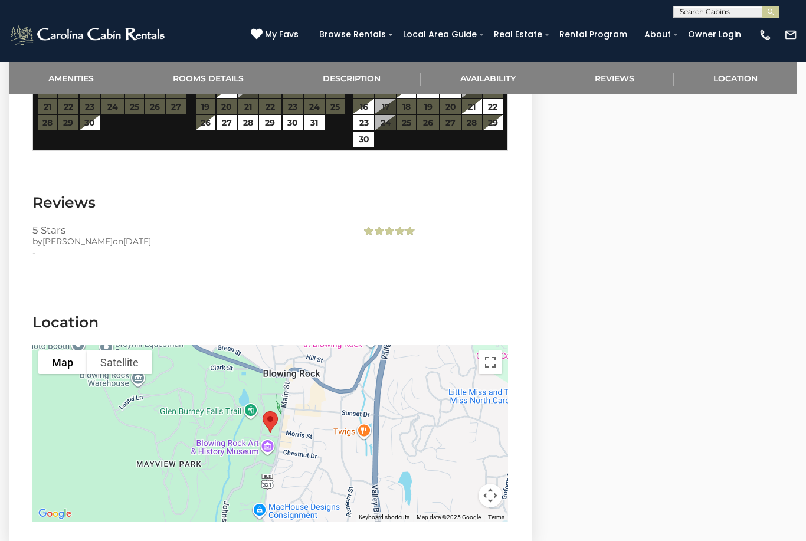
click at [620, 81] on link "Reviews" at bounding box center [614, 78] width 119 height 32
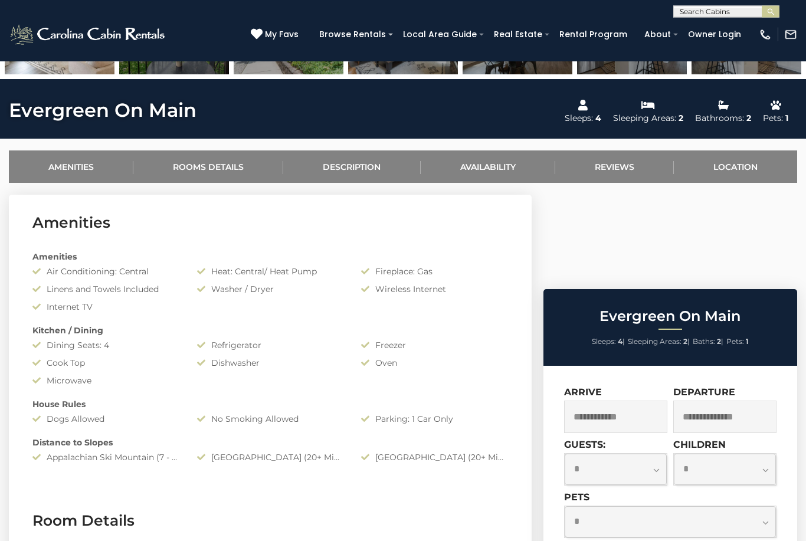
scroll to position [378, 0]
click at [644, 401] on input "text" at bounding box center [615, 417] width 103 height 32
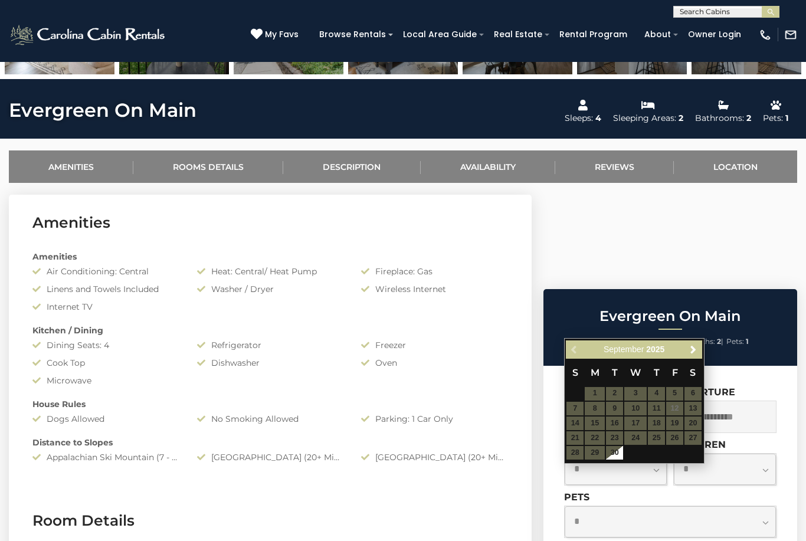
click at [695, 352] on span "Next" at bounding box center [693, 349] width 9 height 9
click at [698, 351] on span "Next" at bounding box center [693, 349] width 9 height 9
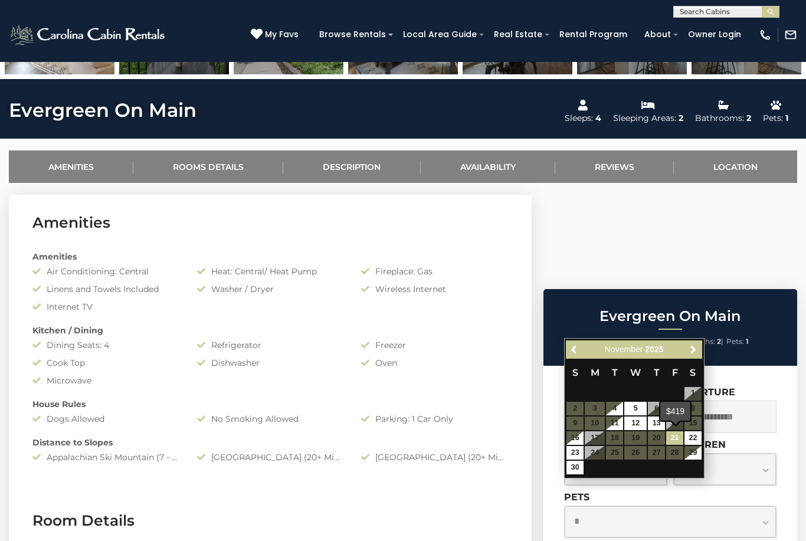
click at [677, 435] on link "21" at bounding box center [674, 438] width 17 height 14
type input "**********"
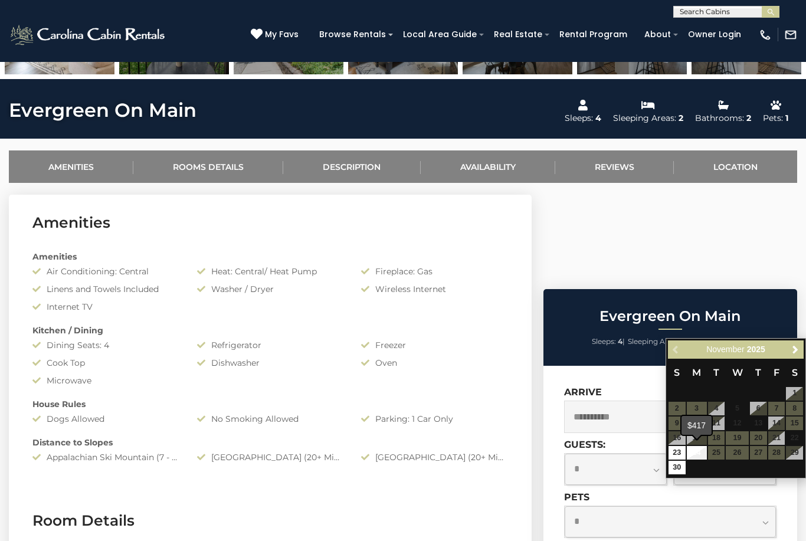
click at [698, 450] on link "24" at bounding box center [697, 453] width 20 height 14
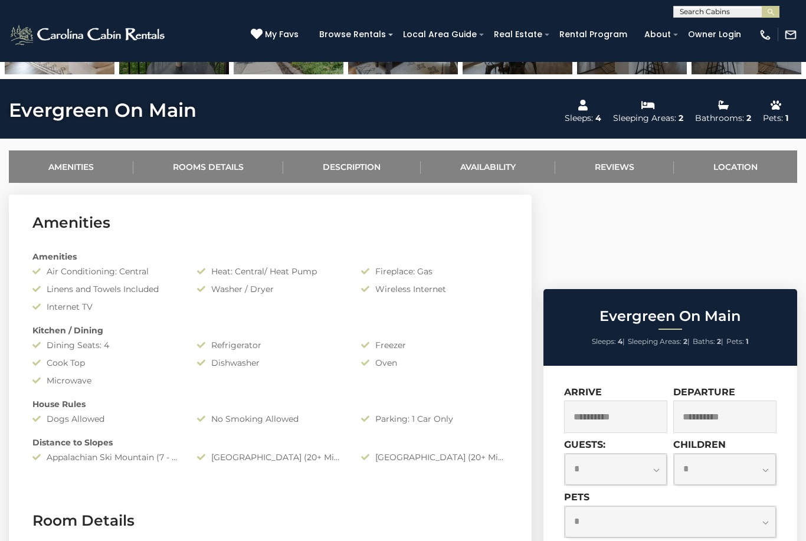
click at [722, 401] on input "**********" at bounding box center [724, 417] width 103 height 32
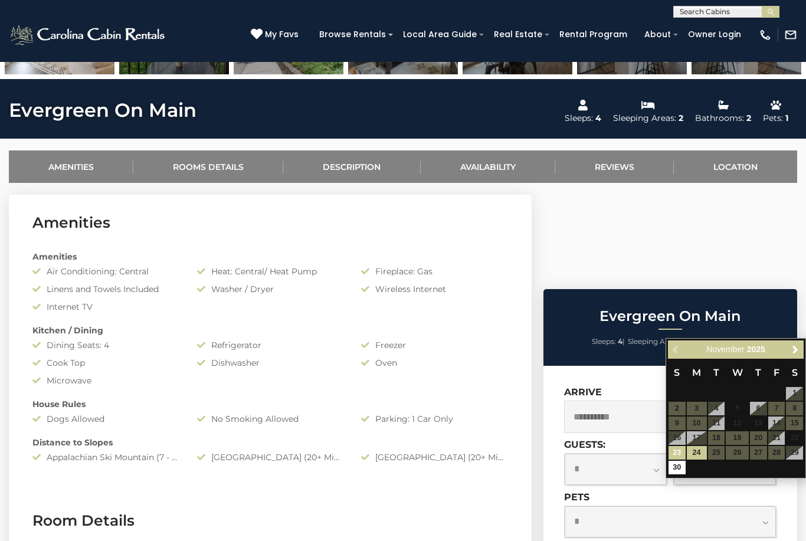
click at [679, 452] on link "23" at bounding box center [676, 453] width 17 height 14
type input "**********"
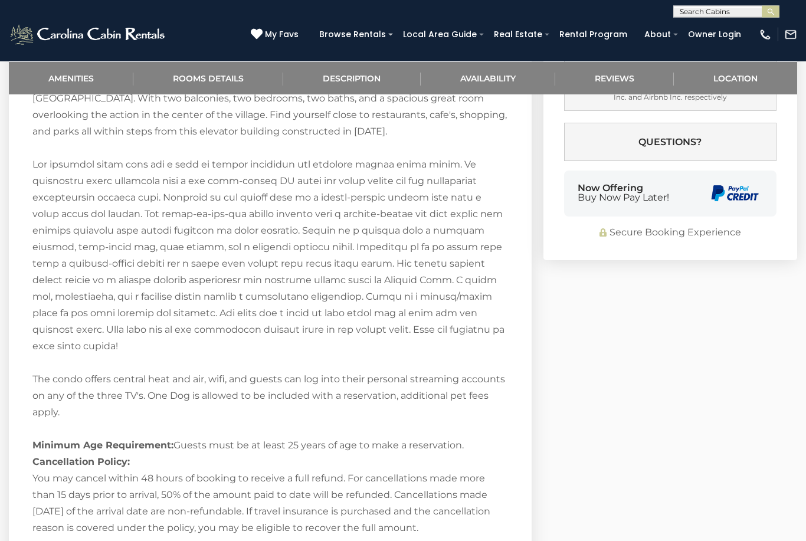
scroll to position [1066, 0]
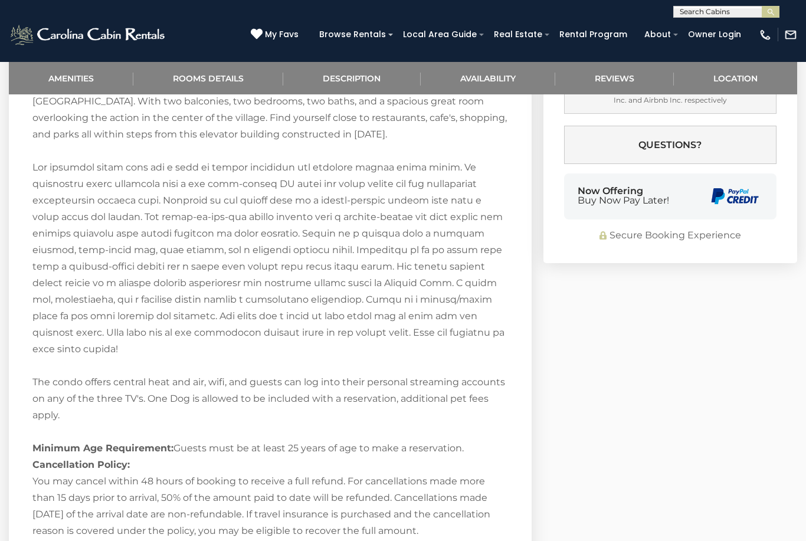
click at [697, 10] on input "text" at bounding box center [725, 14] width 103 height 12
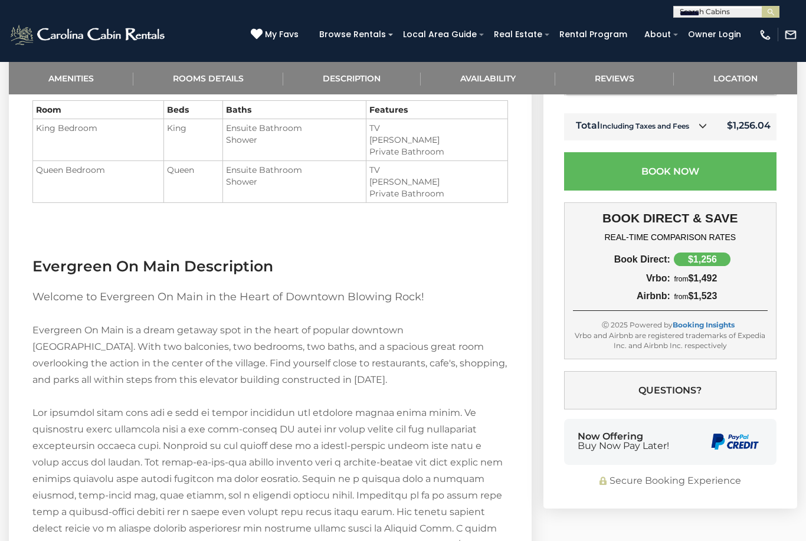
scroll to position [818, 0]
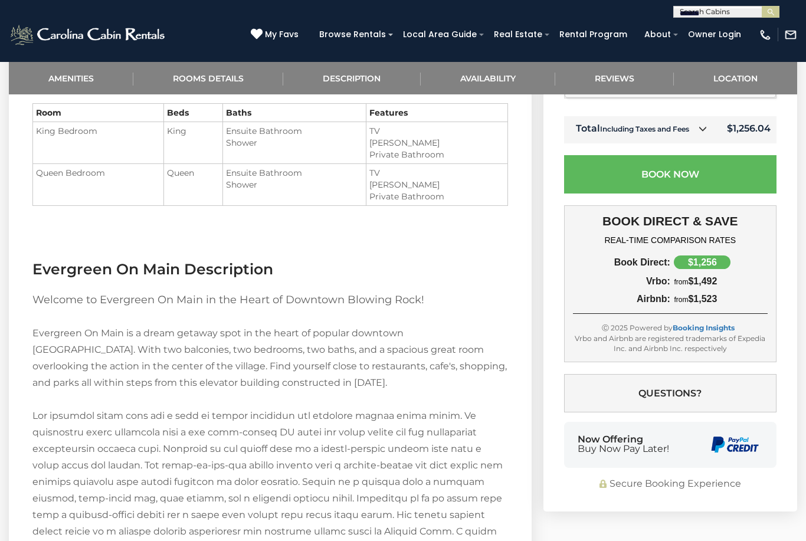
click at [742, 13] on input "*******" at bounding box center [725, 14] width 103 height 12
type input "*******"
click at [774, 8] on img "submit" at bounding box center [770, 12] width 9 height 9
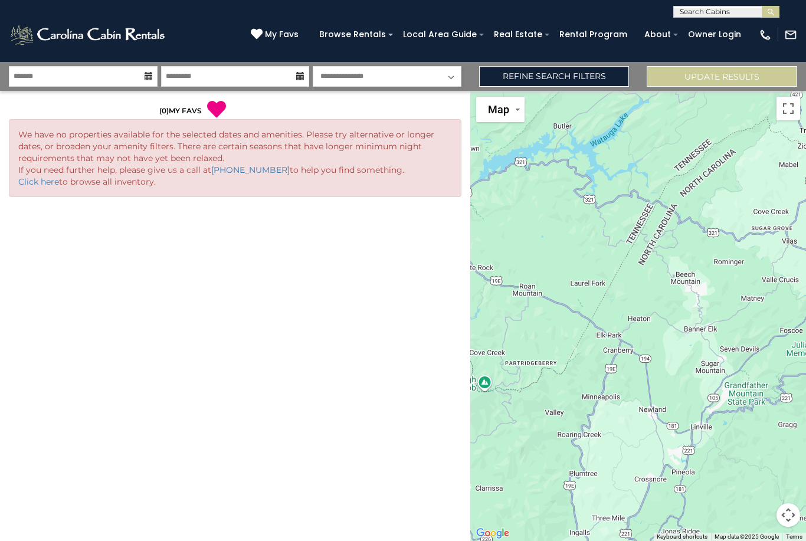
click at [710, 11] on input "text" at bounding box center [725, 14] width 103 height 12
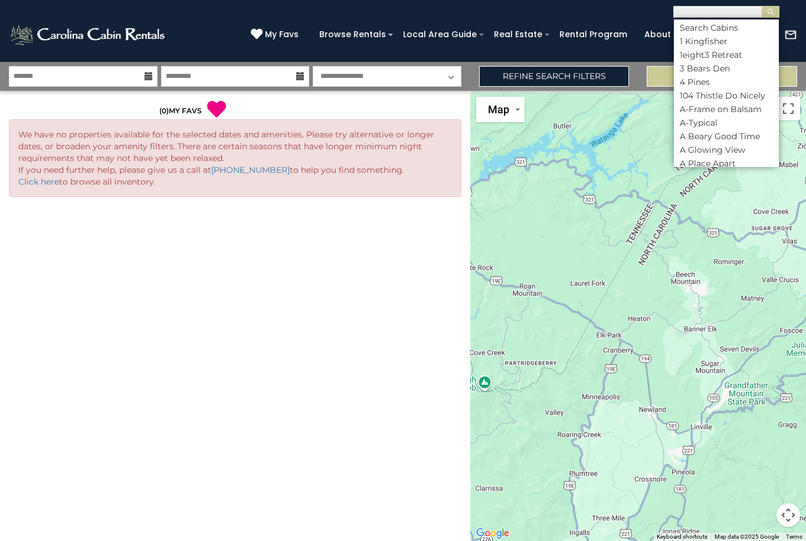
type input "*"
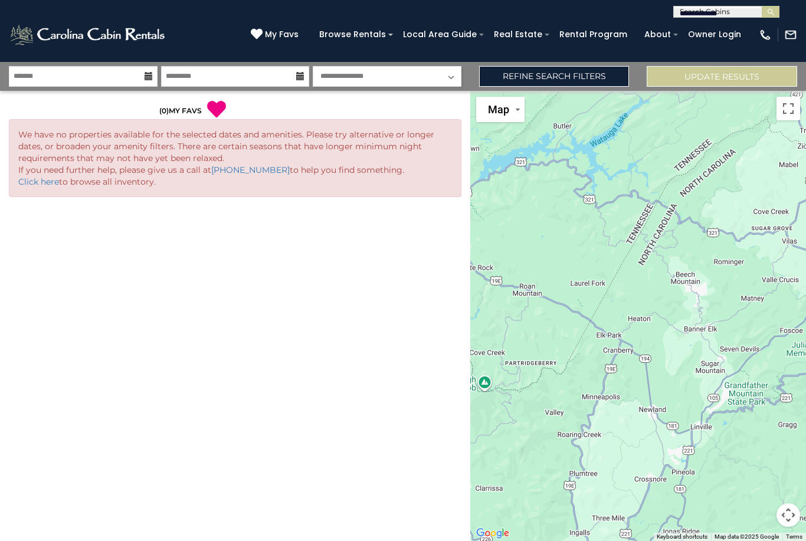
type input "**********"
